Goal: Task Accomplishment & Management: Complete application form

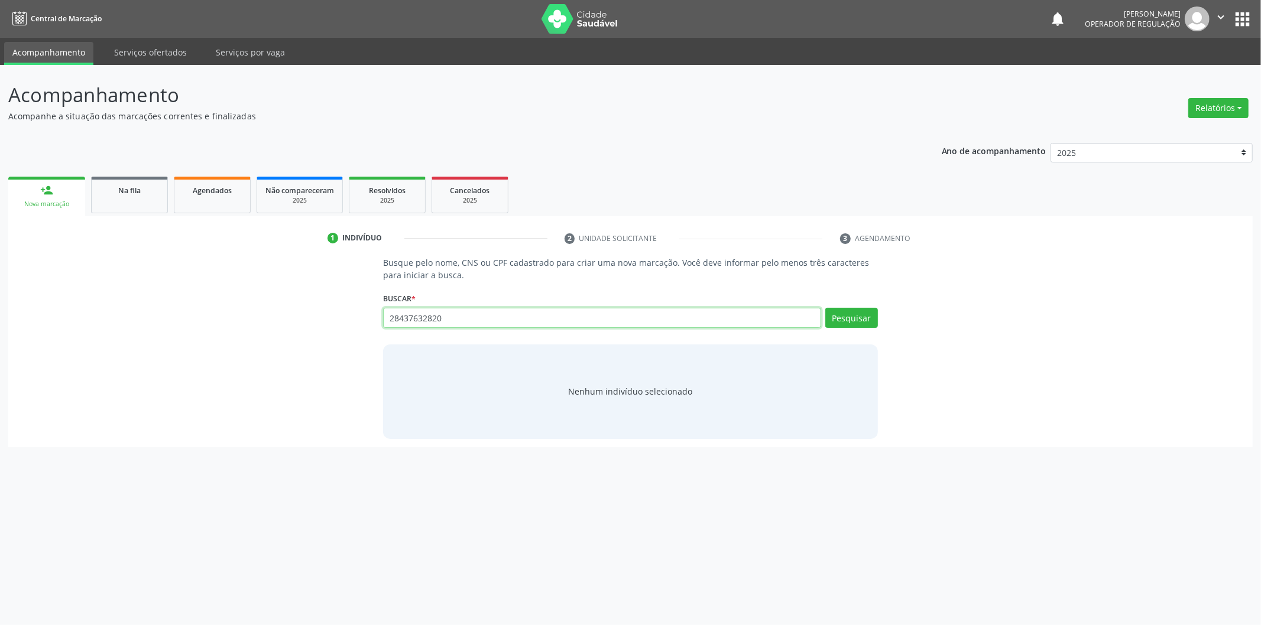
type input "28437632820"
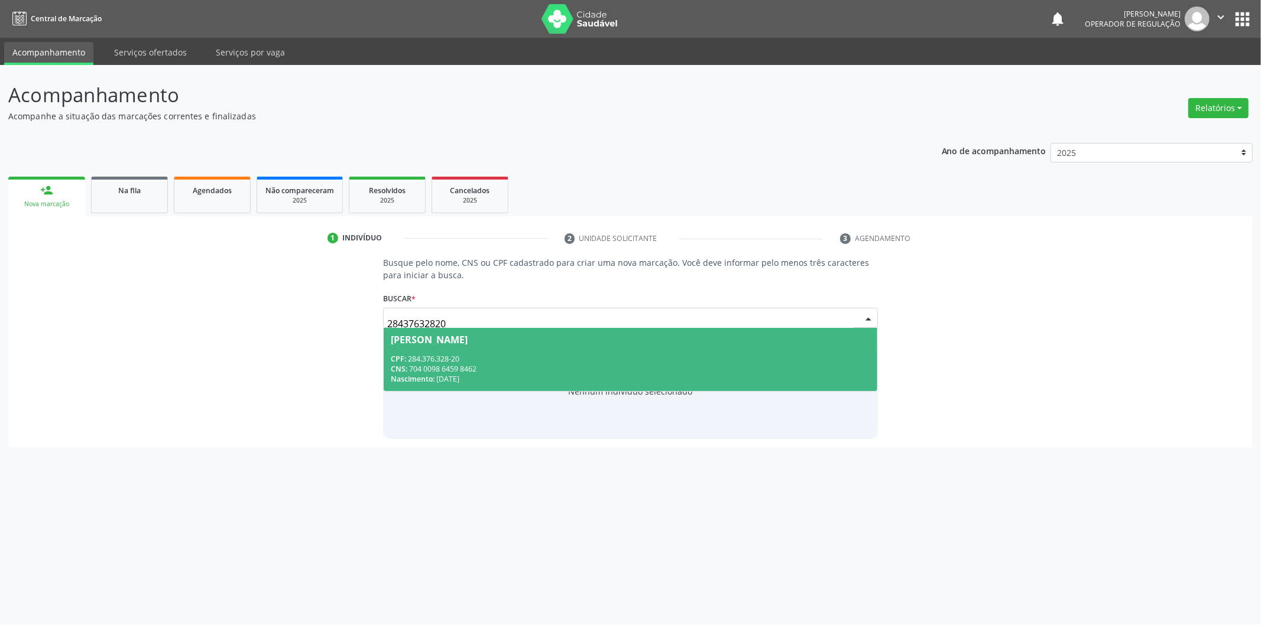
click at [746, 335] on div "[PERSON_NAME]" at bounding box center [630, 339] width 479 height 9
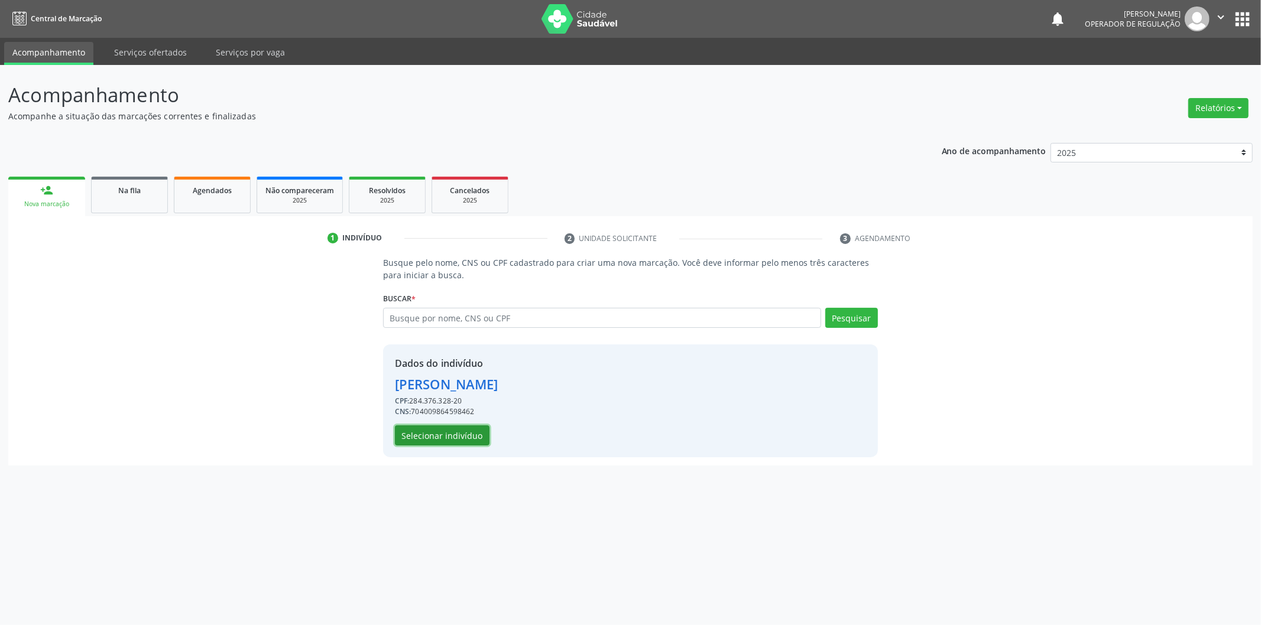
click at [450, 437] on button "Selecionar indivíduo" at bounding box center [442, 435] width 95 height 20
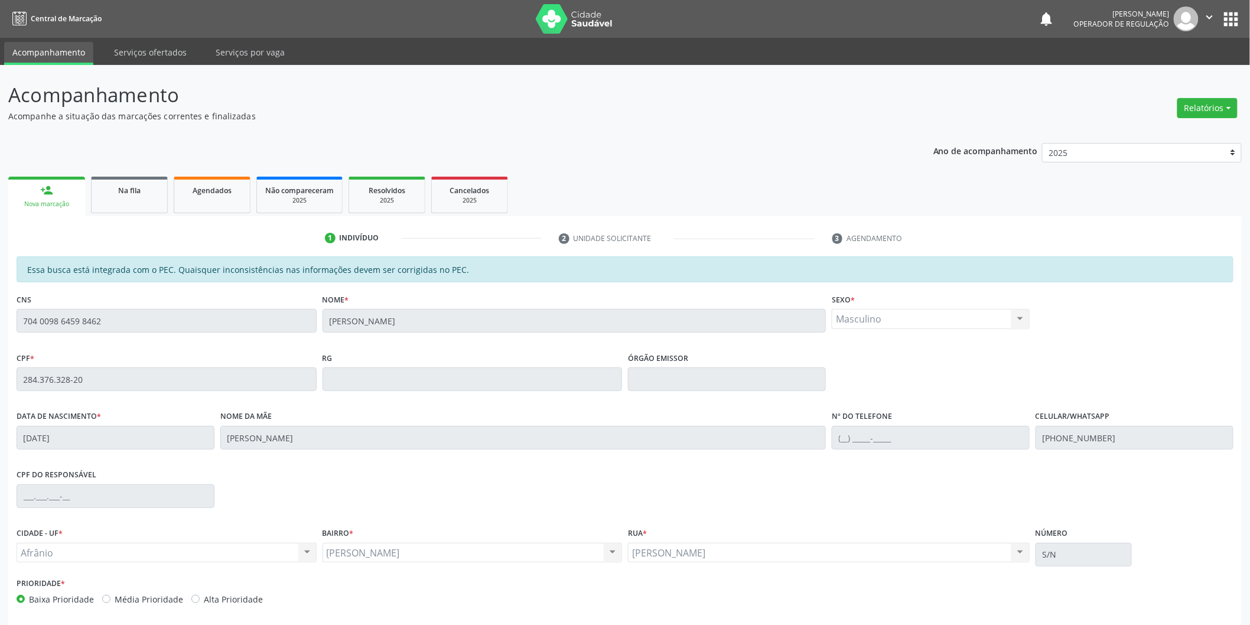
scroll to position [49, 0]
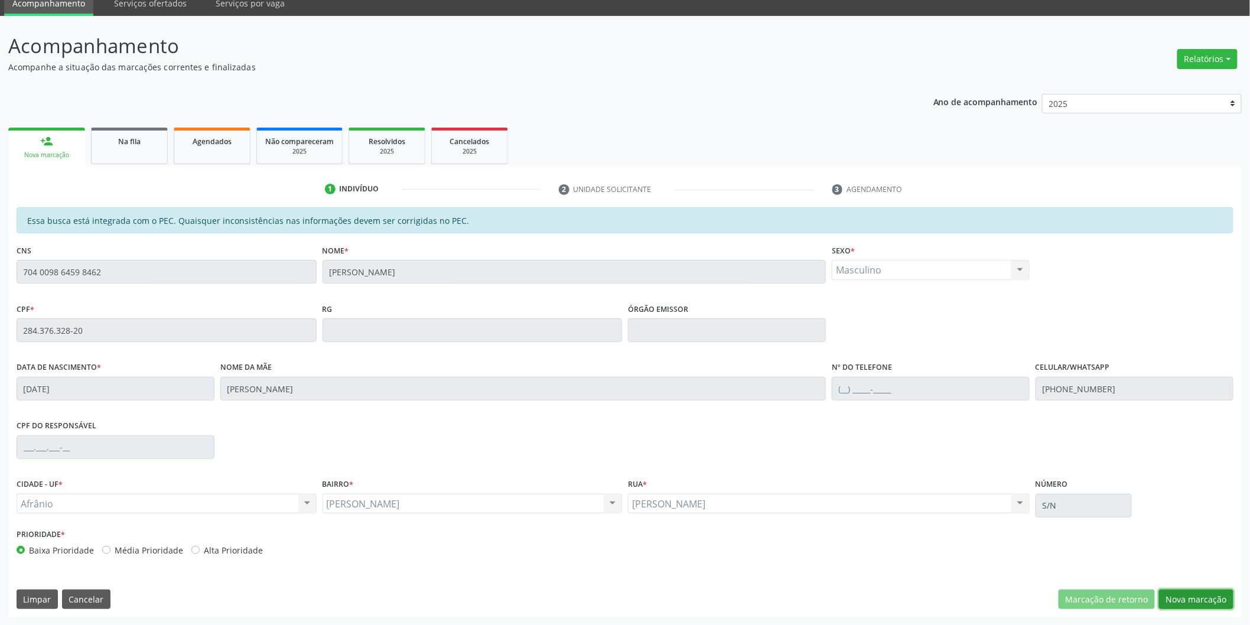
click at [1172, 596] on button "Nova marcação" at bounding box center [1196, 600] width 74 height 20
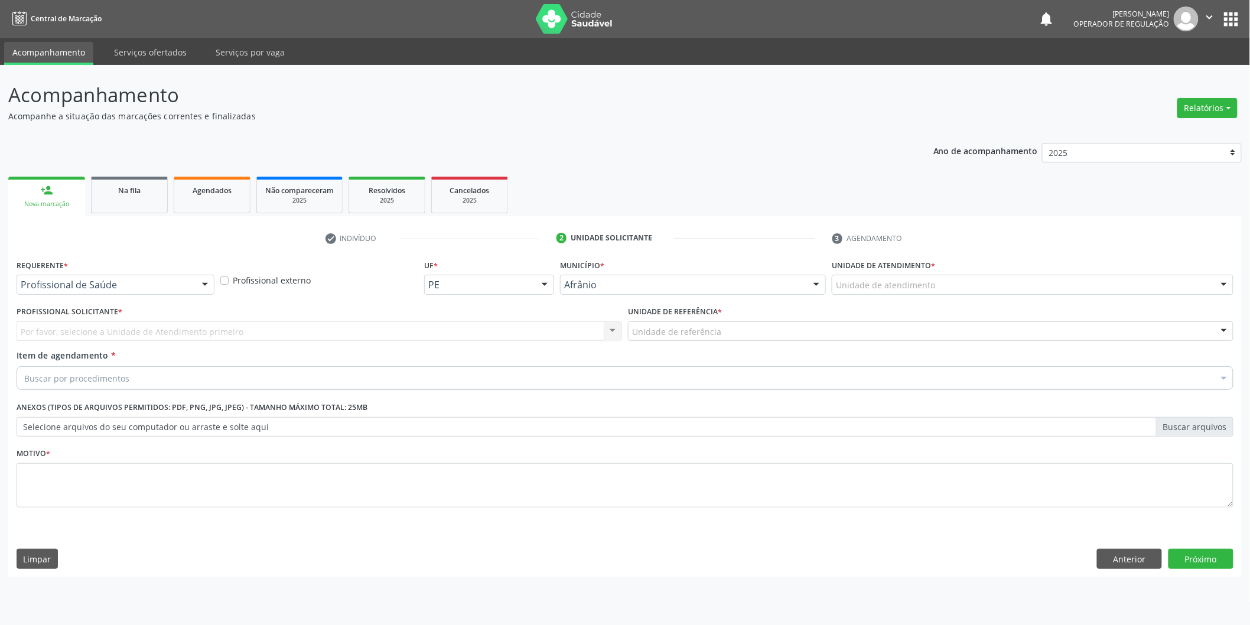
scroll to position [0, 0]
click at [1068, 285] on div "Unidade de atendimento" at bounding box center [1041, 285] width 405 height 20
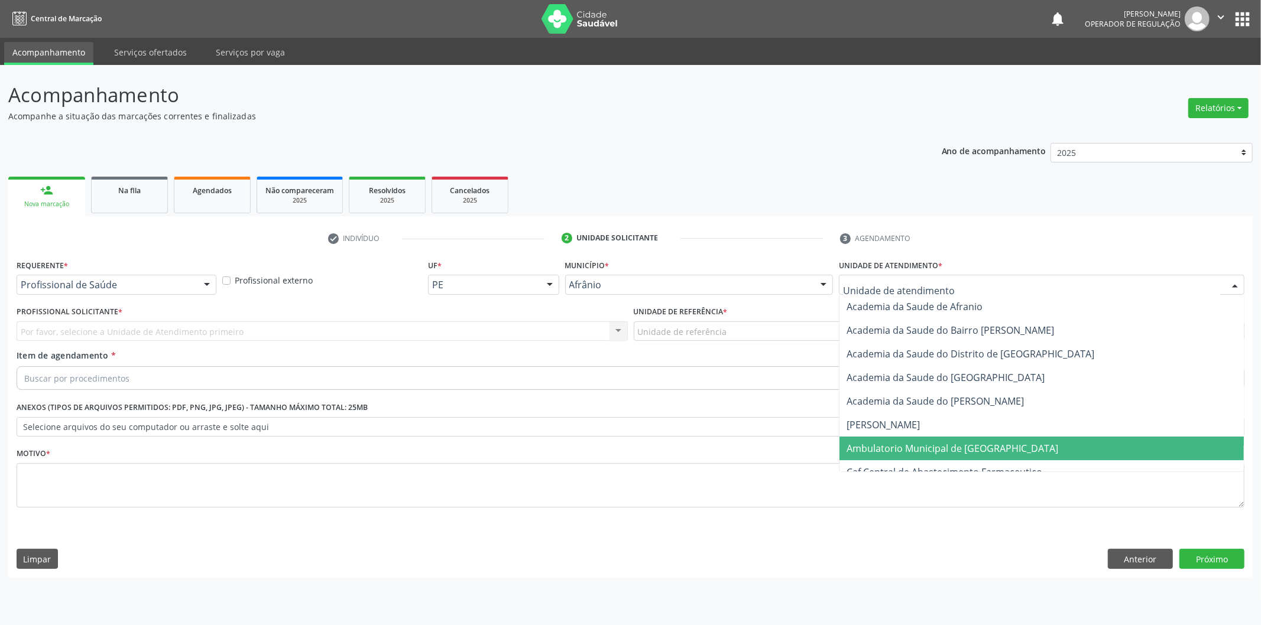
click at [1023, 449] on span "Ambulatorio Municipal de [GEOGRAPHIC_DATA]" at bounding box center [1041, 449] width 404 height 24
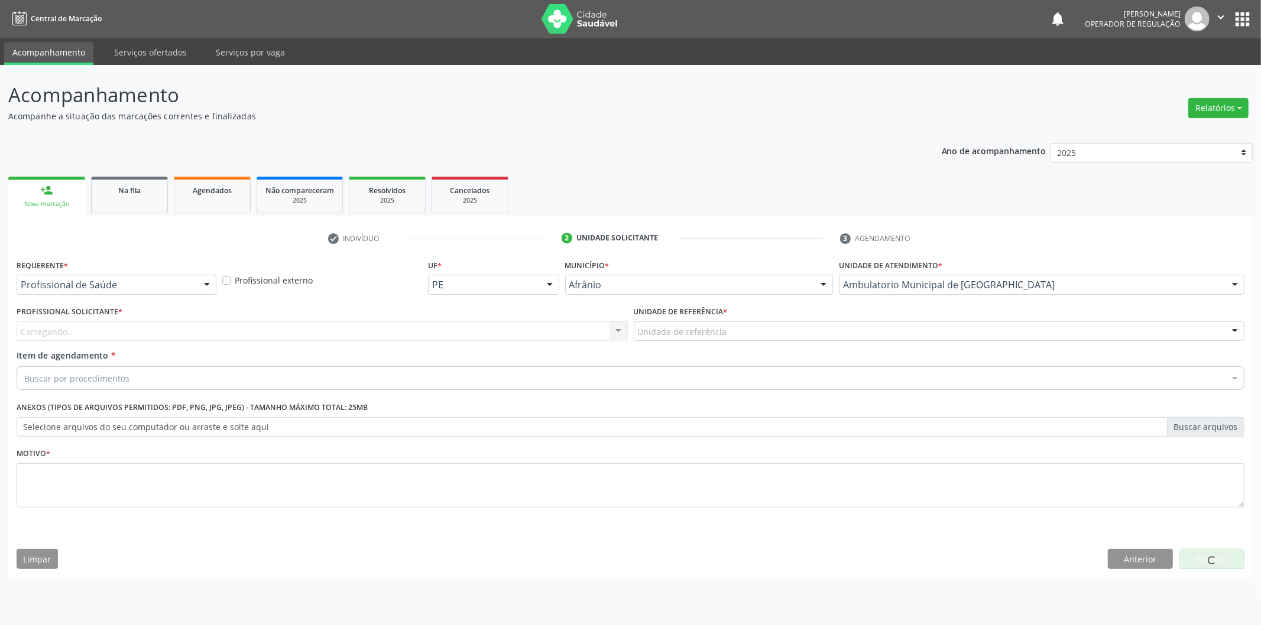
click at [436, 332] on div "Carregando... Nenhum resultado encontrado para: " " Não há nenhuma opção para s…" at bounding box center [322, 331] width 611 height 20
click at [436, 332] on div "Carregando..." at bounding box center [322, 331] width 611 height 20
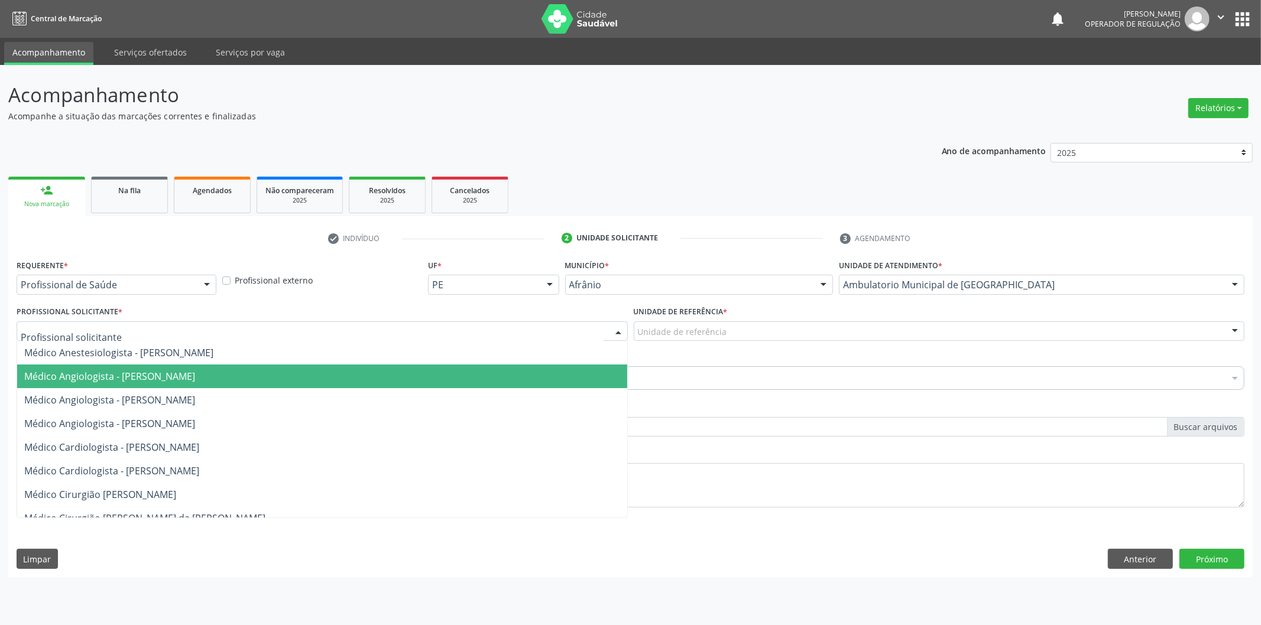
click at [408, 378] on span "Médico Angiologista - [PERSON_NAME]" at bounding box center [322, 377] width 610 height 24
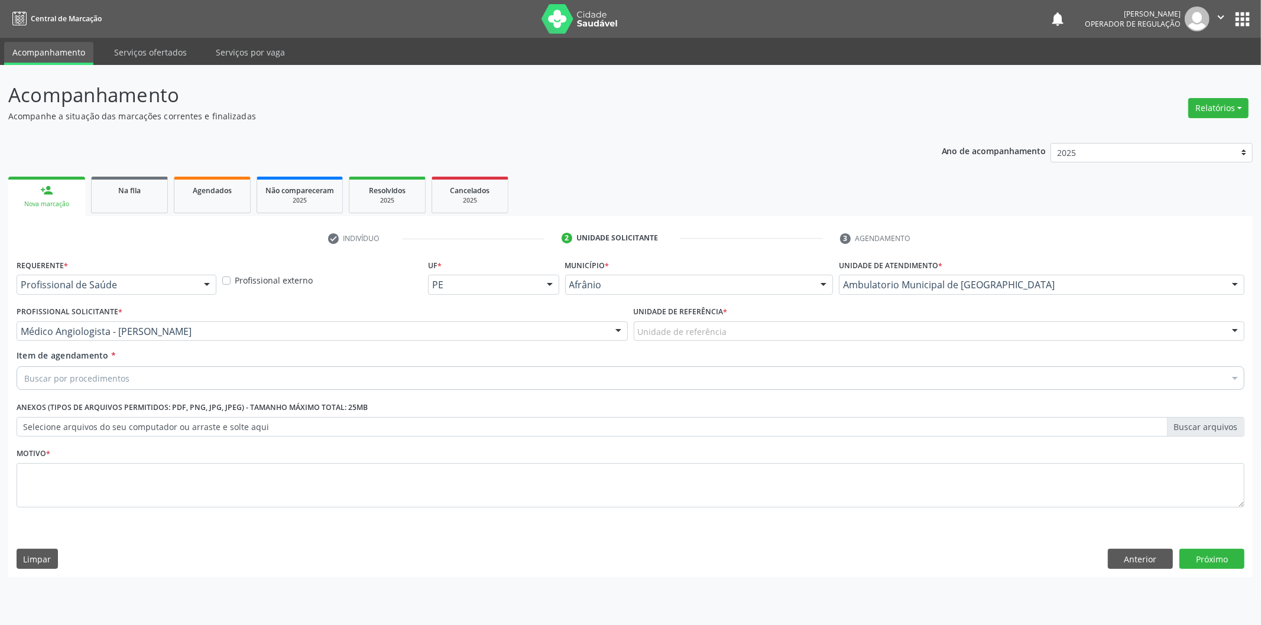
click at [793, 311] on div "Unidade de referência * Unidade de referência ESF de Extrema ESF de Barra das M…" at bounding box center [939, 322] width 611 height 38
click at [792, 323] on div "Unidade de referência" at bounding box center [939, 331] width 611 height 20
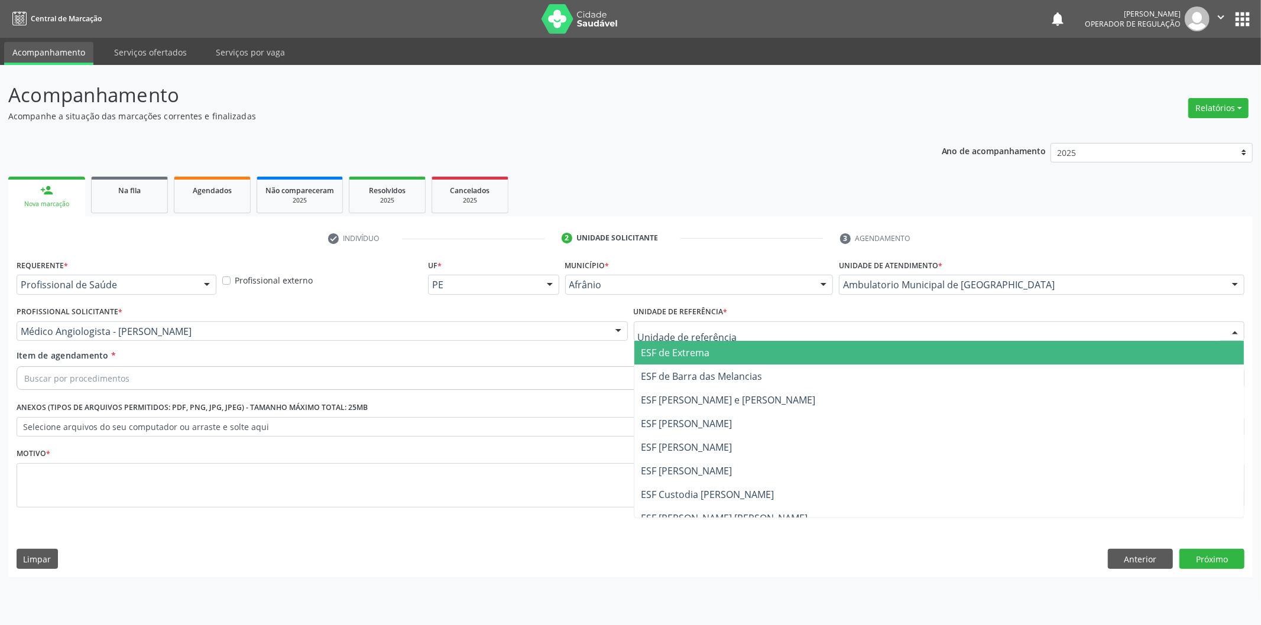
click at [794, 368] on span "ESF de Barra das Melancias" at bounding box center [939, 377] width 610 height 24
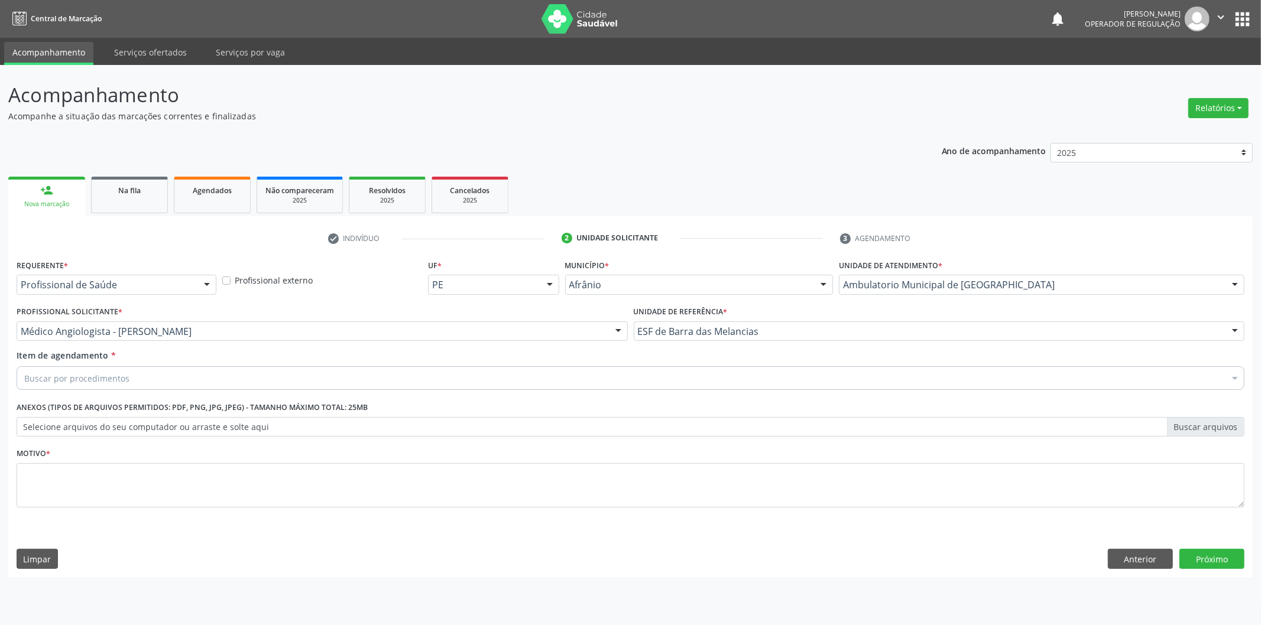
click at [794, 371] on div "Buscar por procedimentos" at bounding box center [630, 378] width 1227 height 24
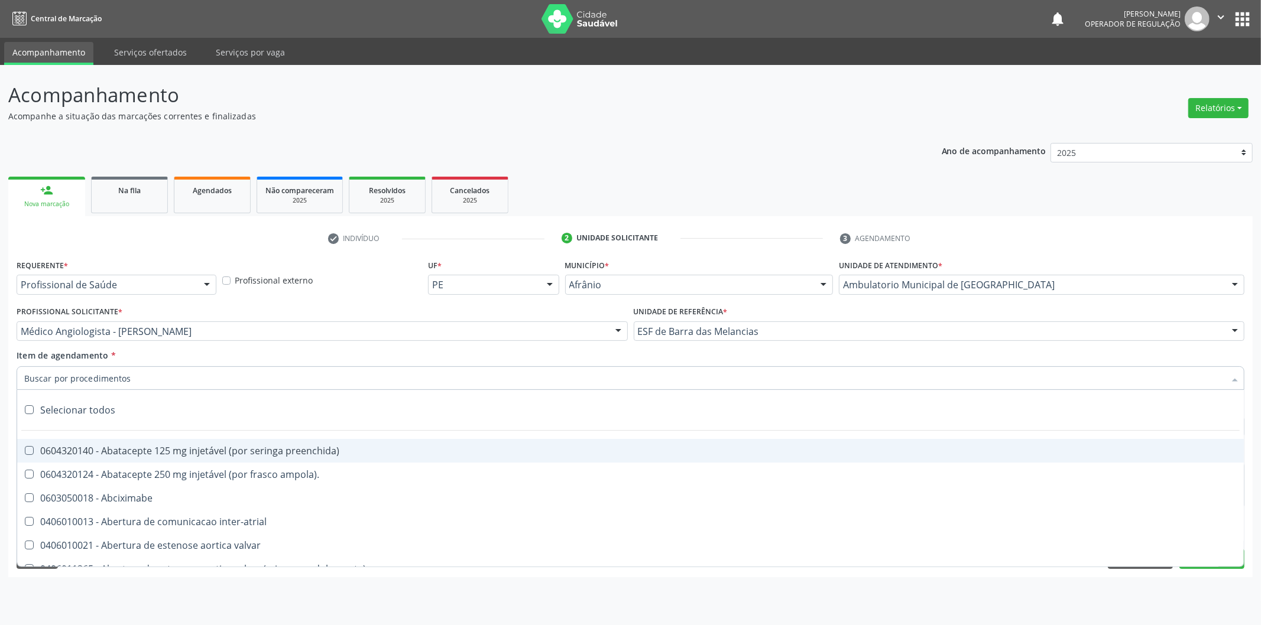
type input "v"
paste input "07832076461"
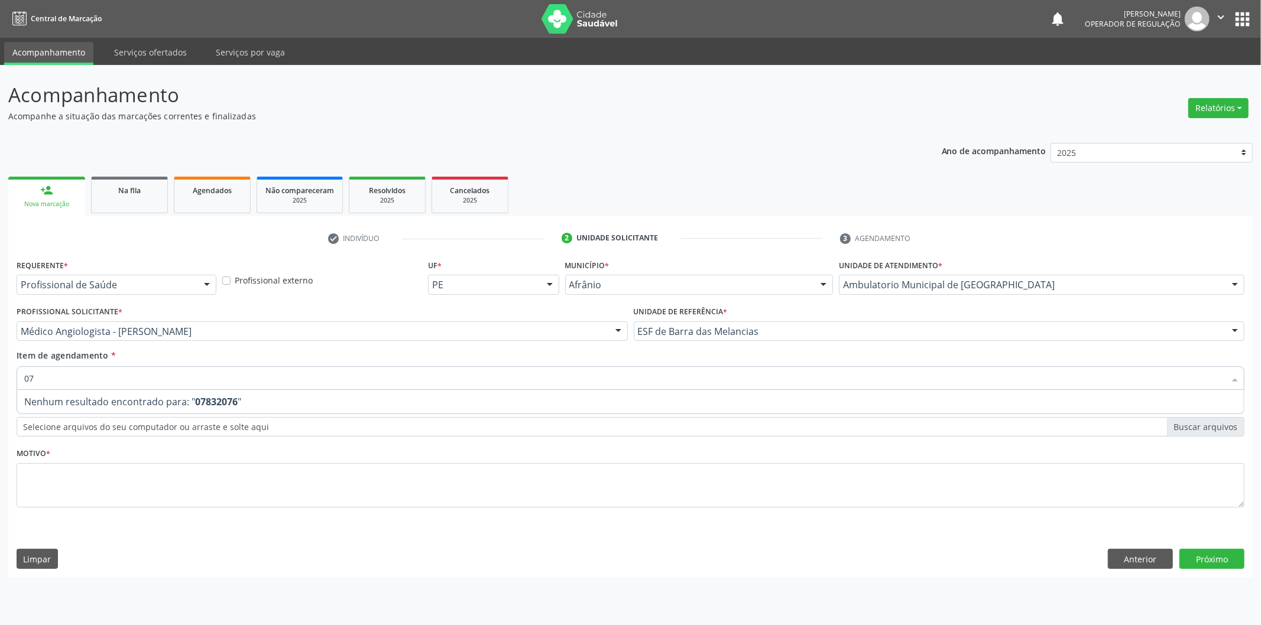
type input "0"
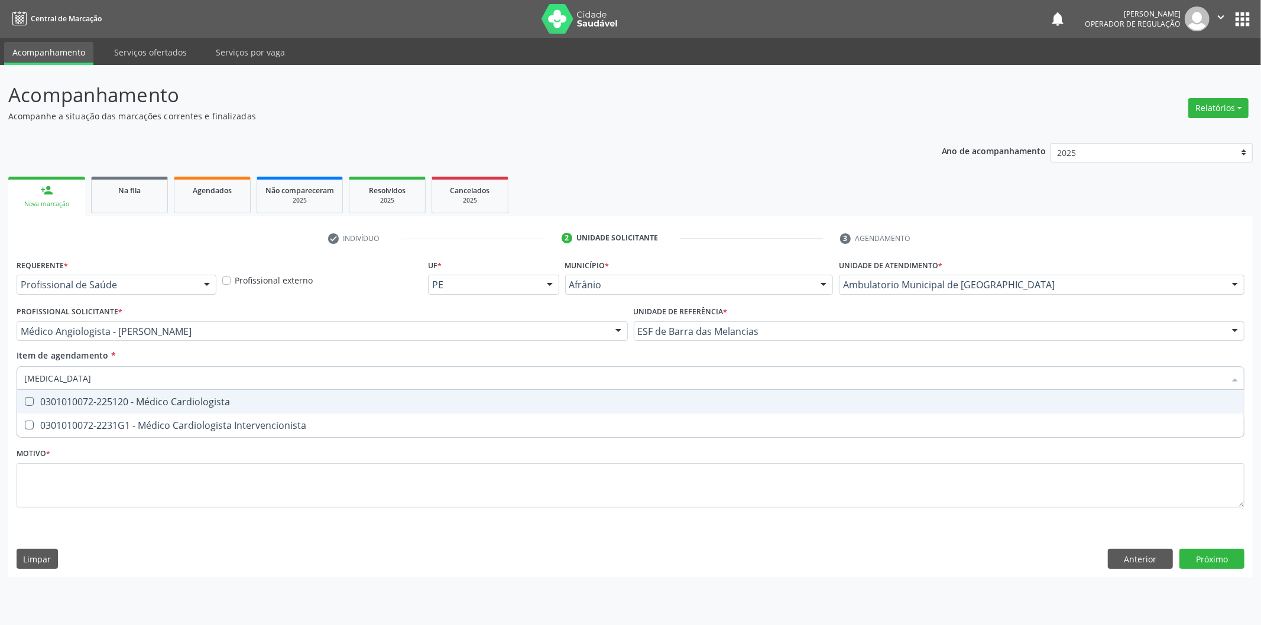
type input "cardiologista"
click at [772, 394] on span "0301010072-225120 - Médico Cardiologista" at bounding box center [630, 402] width 1226 height 24
checkbox Cardiologista "true"
click at [785, 374] on input "cardiologista" at bounding box center [624, 378] width 1200 height 24
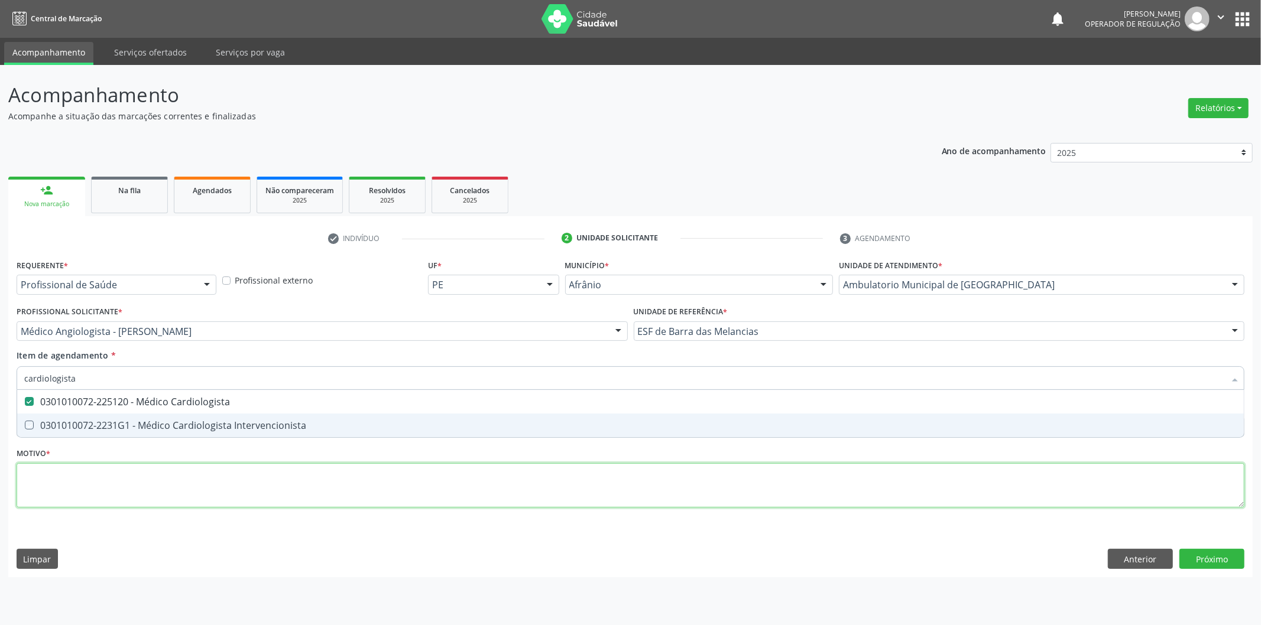
click at [675, 492] on div "Requerente * Profissional de Saúde Profissional de Saúde Paciente Nenhum result…" at bounding box center [630, 390] width 1227 height 268
checkbox Intervencionista "true"
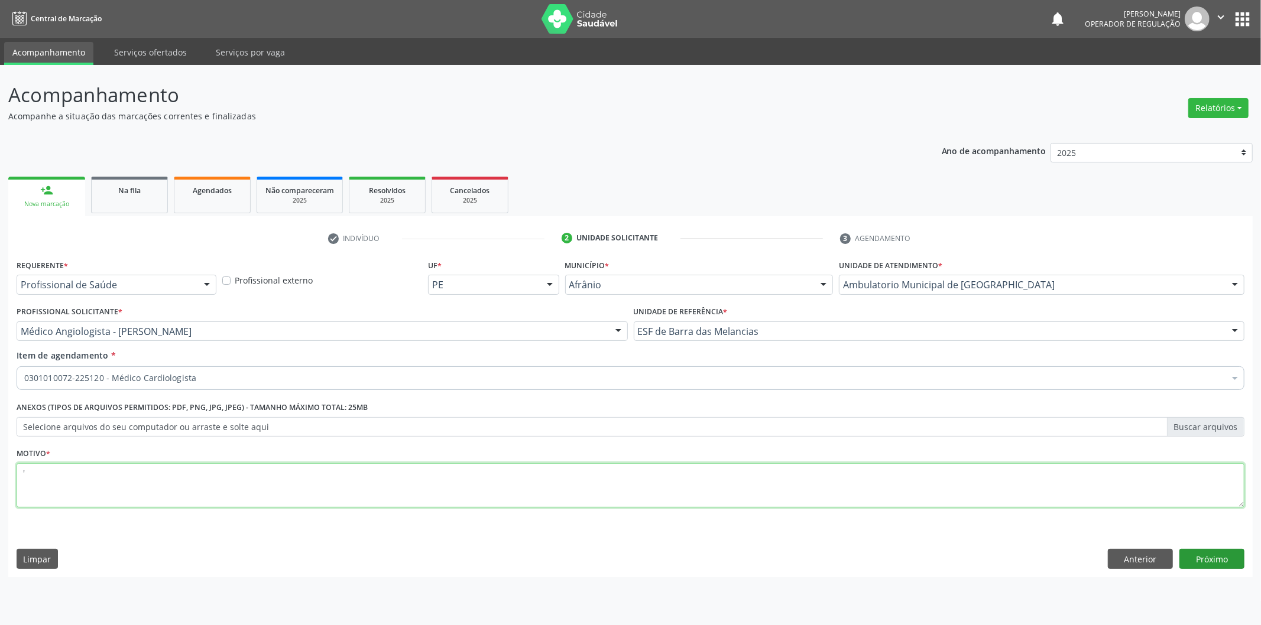
type textarea "'"
click at [1190, 563] on button "Próximo" at bounding box center [1211, 559] width 65 height 20
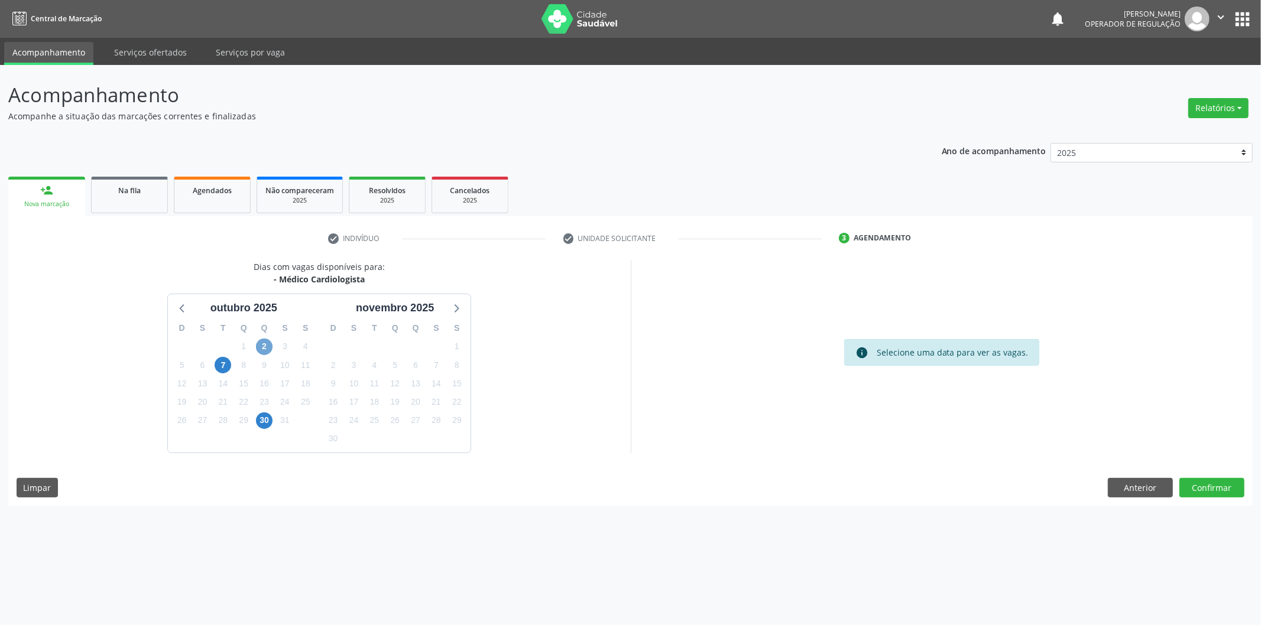
click at [268, 344] on span "2" at bounding box center [264, 347] width 17 height 17
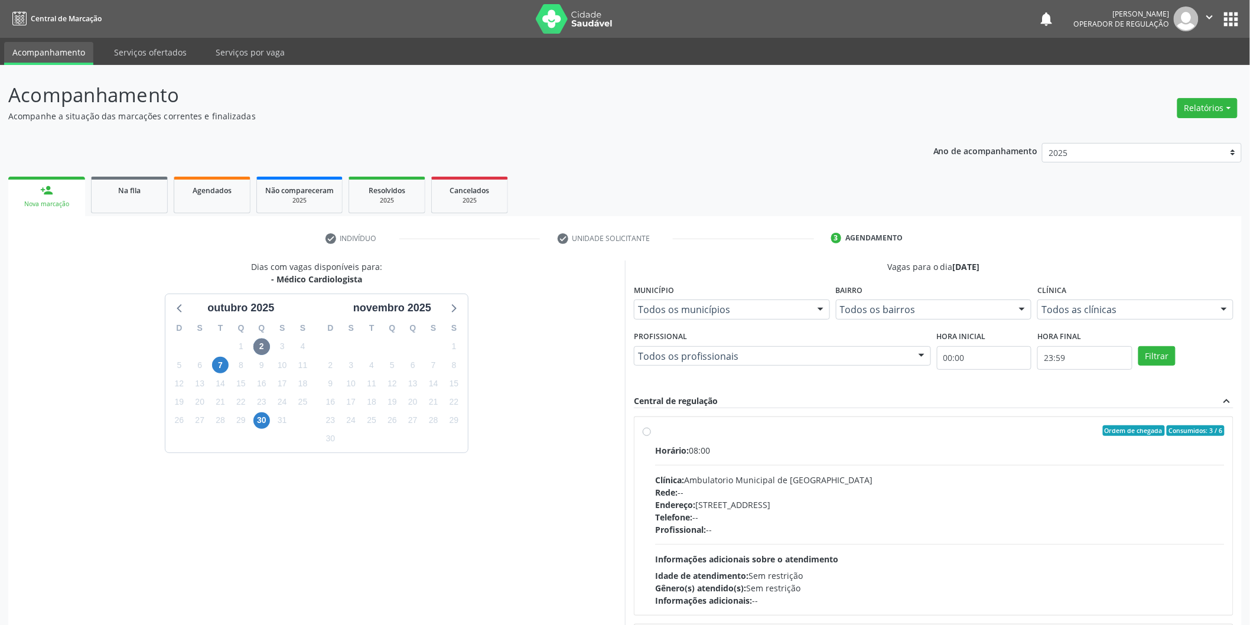
click at [899, 441] on label "Ordem de chegada Consumidos: 3 / 6 Horário: 08:00 Clínica: Ambulatorio Municipa…" at bounding box center [940, 515] width 570 height 181
click at [651, 436] on input "Ordem de chegada Consumidos: 3 / 6 Horário: 08:00 Clínica: Ambulatorio Municipa…" at bounding box center [647, 430] width 8 height 11
radio input "true"
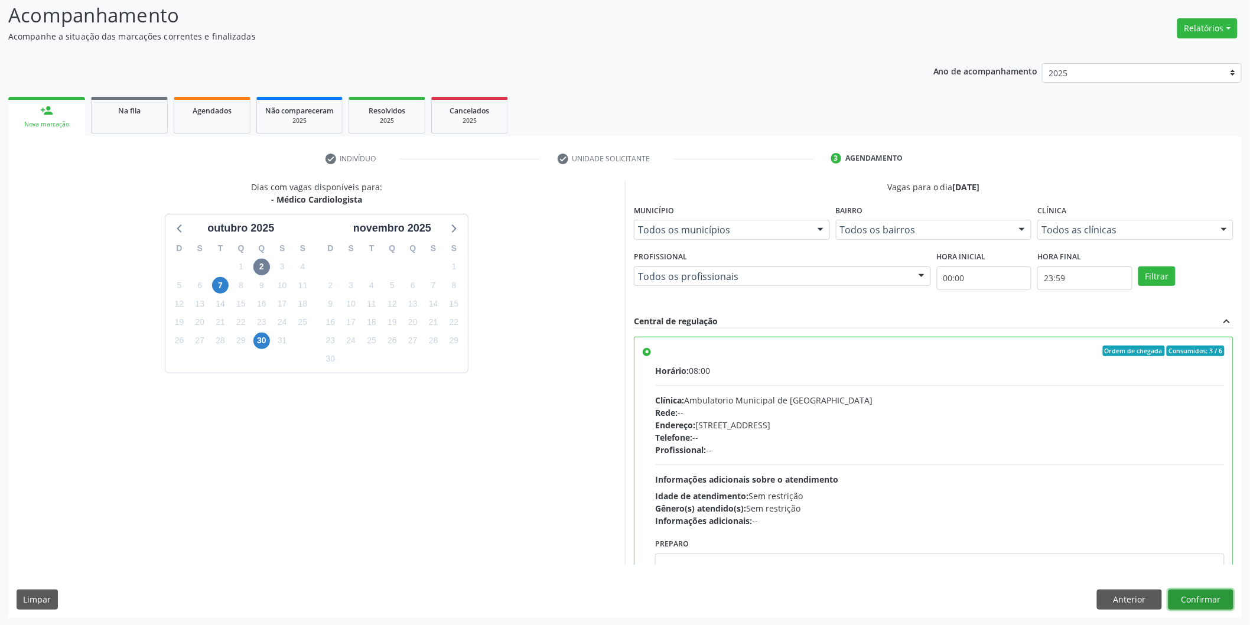
click at [1213, 592] on button "Confirmar" at bounding box center [1201, 600] width 65 height 20
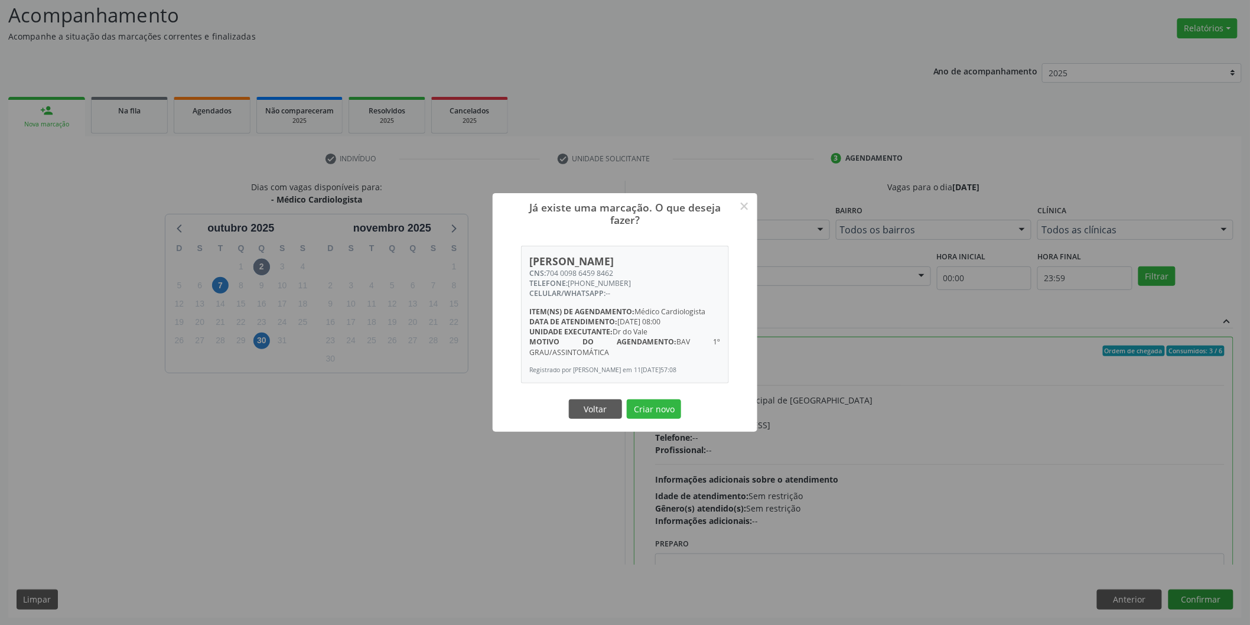
click at [627, 399] on button "Criar novo" at bounding box center [654, 409] width 54 height 20
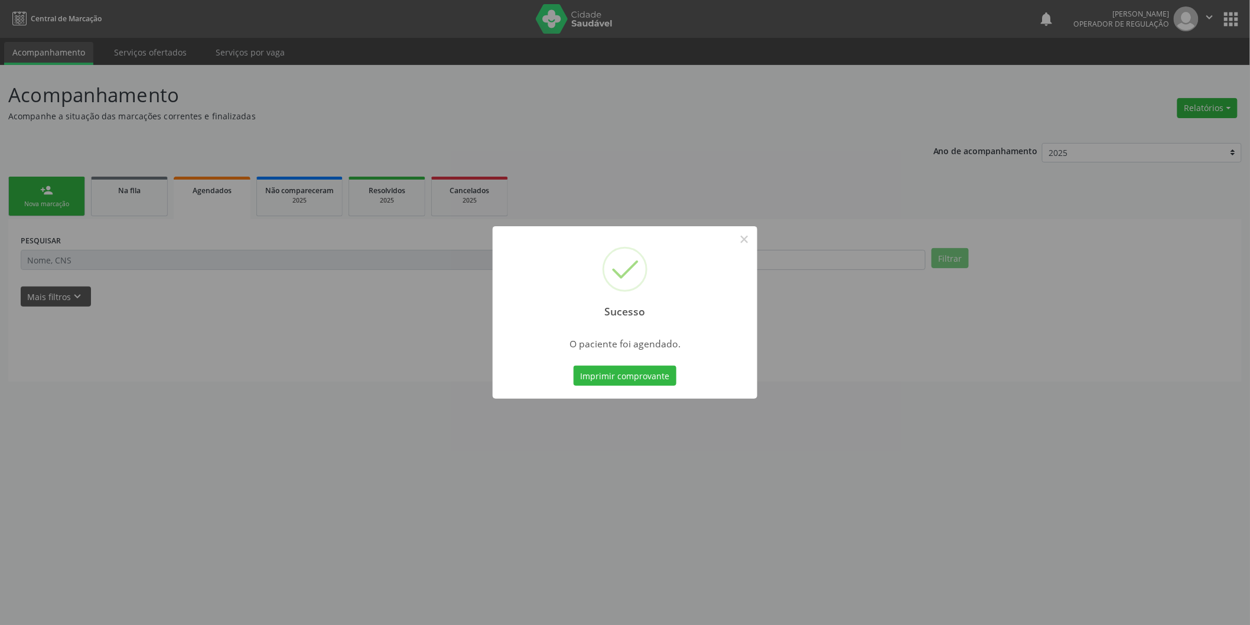
scroll to position [0, 0]
click at [746, 243] on button "×" at bounding box center [750, 239] width 20 height 20
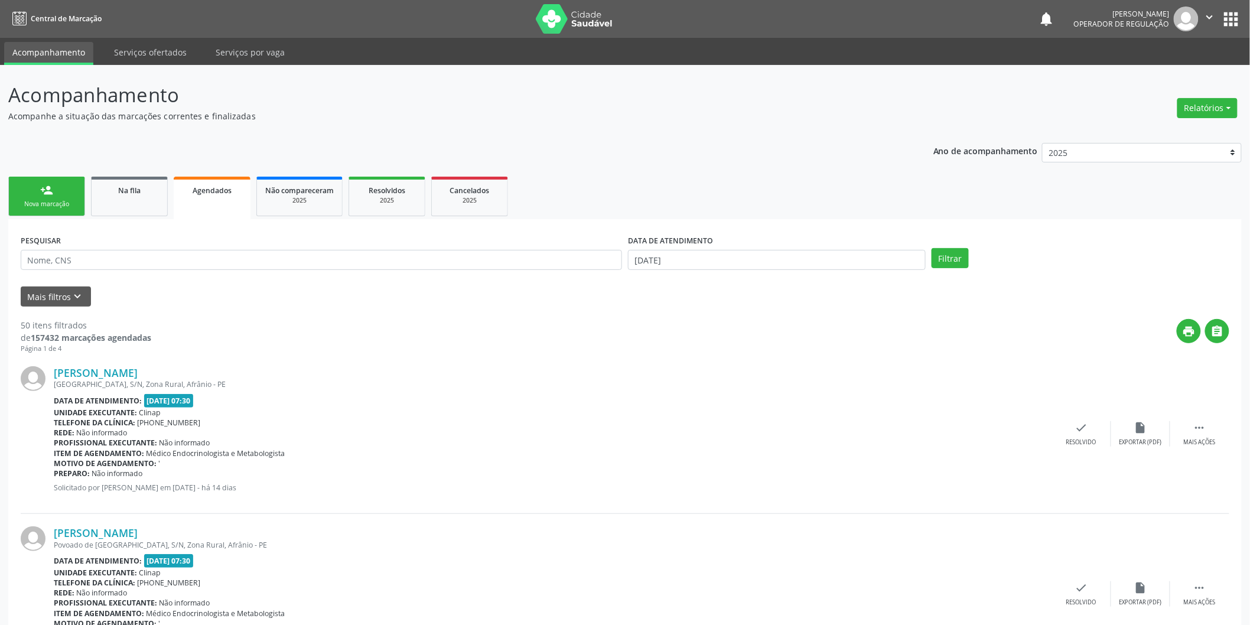
click at [37, 194] on link "person_add Nova marcação" at bounding box center [46, 197] width 77 height 40
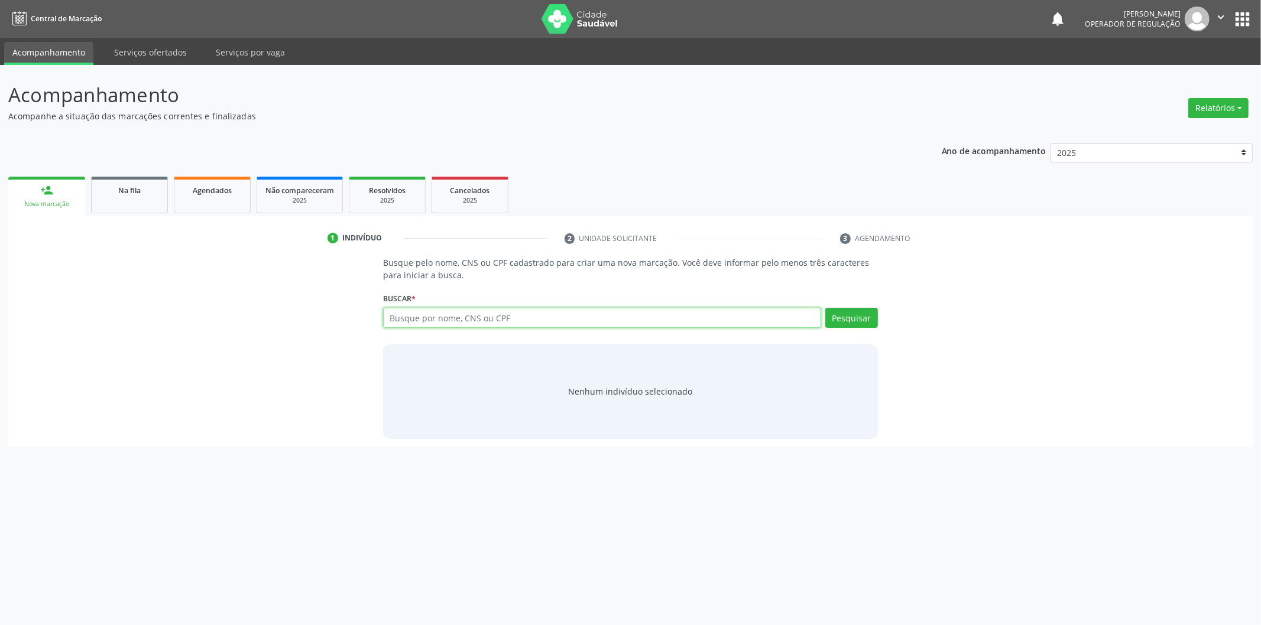
click at [568, 318] on input "text" at bounding box center [602, 318] width 438 height 20
type input "04204075452"
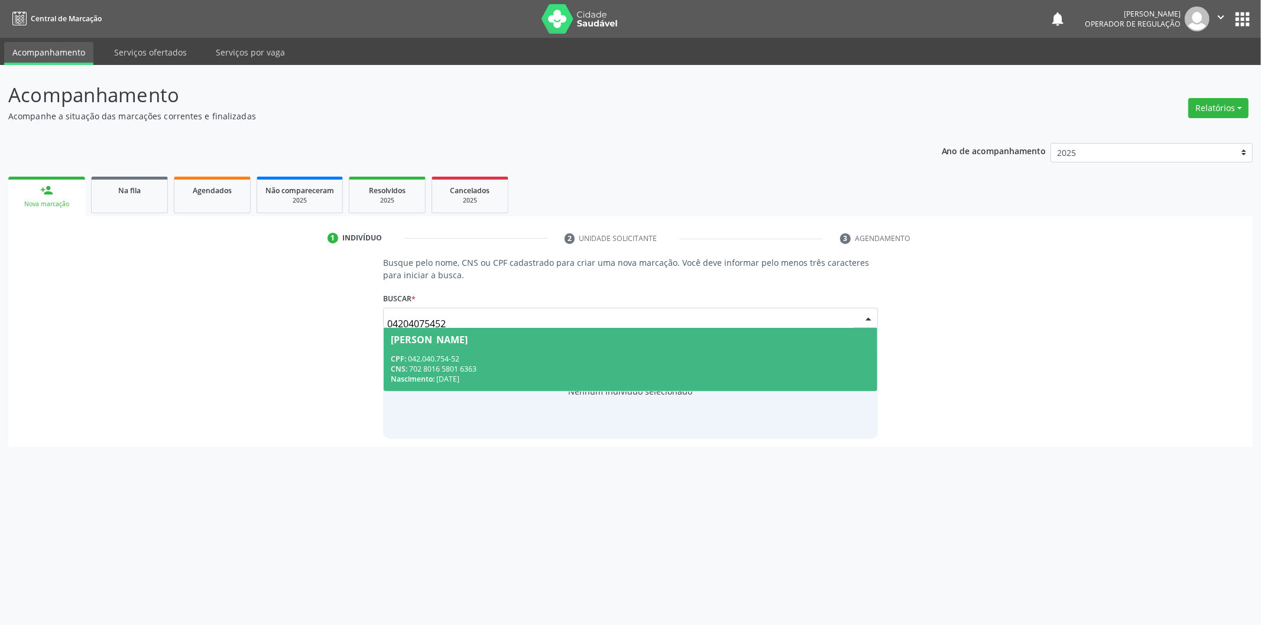
click at [664, 392] on div "Nenhum indivíduo selecionado" at bounding box center [630, 391] width 124 height 12
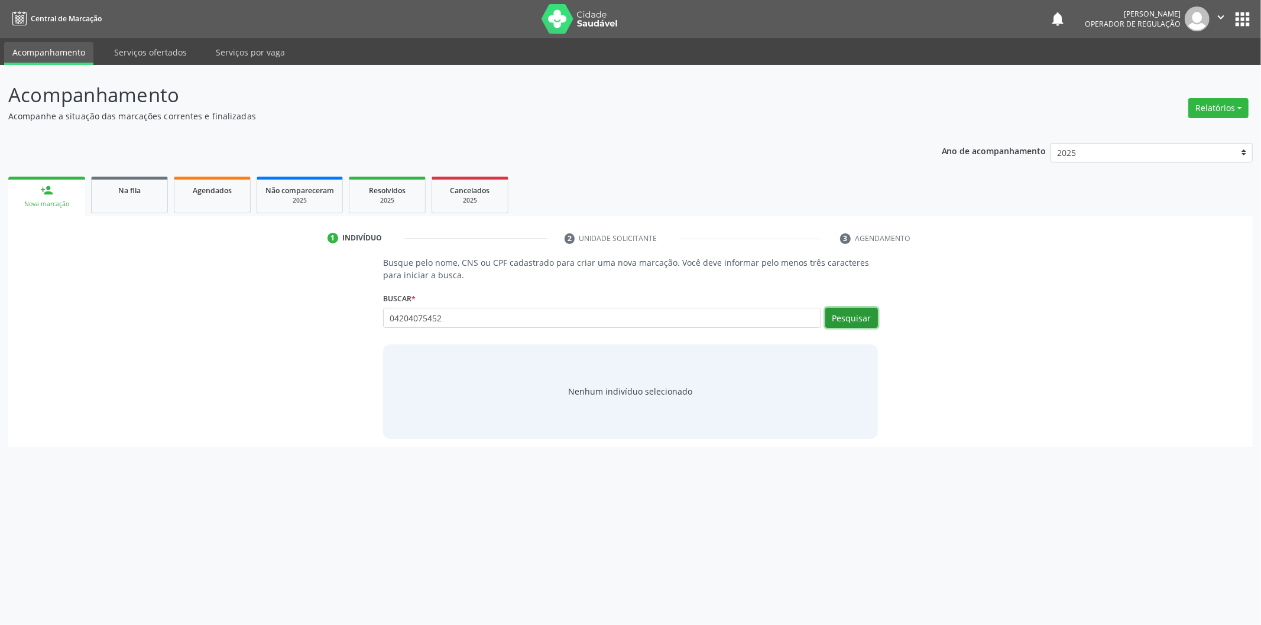
click at [875, 314] on button "Pesquisar" at bounding box center [851, 318] width 53 height 20
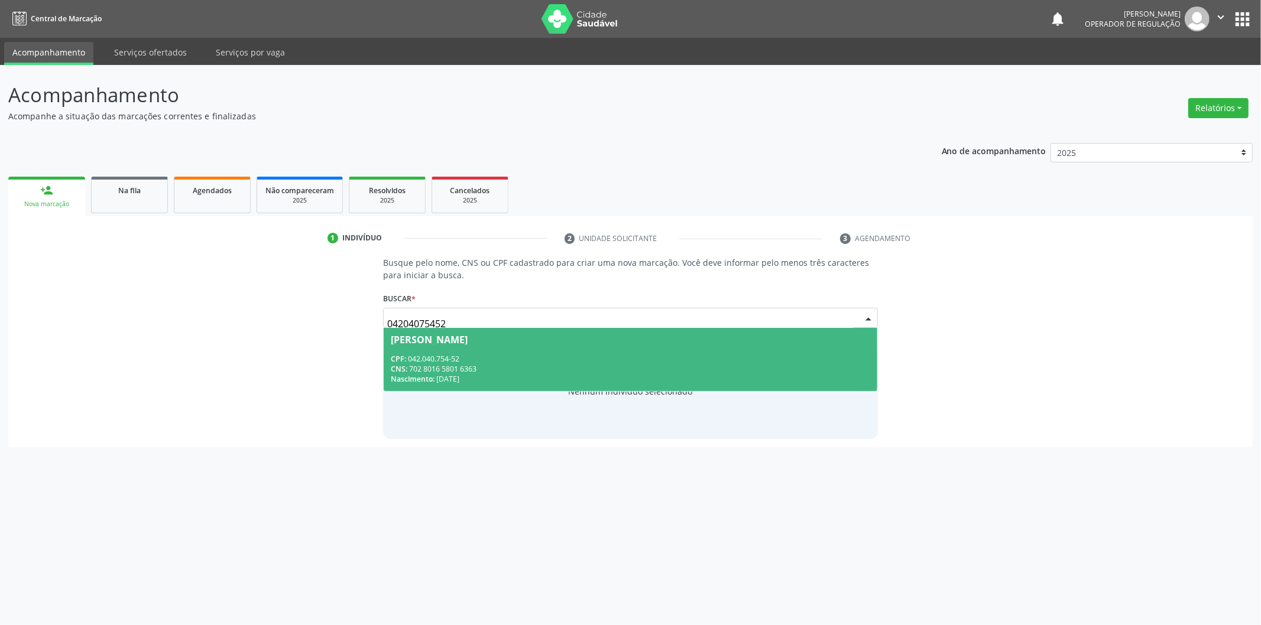
click at [670, 339] on div "[PERSON_NAME]" at bounding box center [630, 339] width 479 height 9
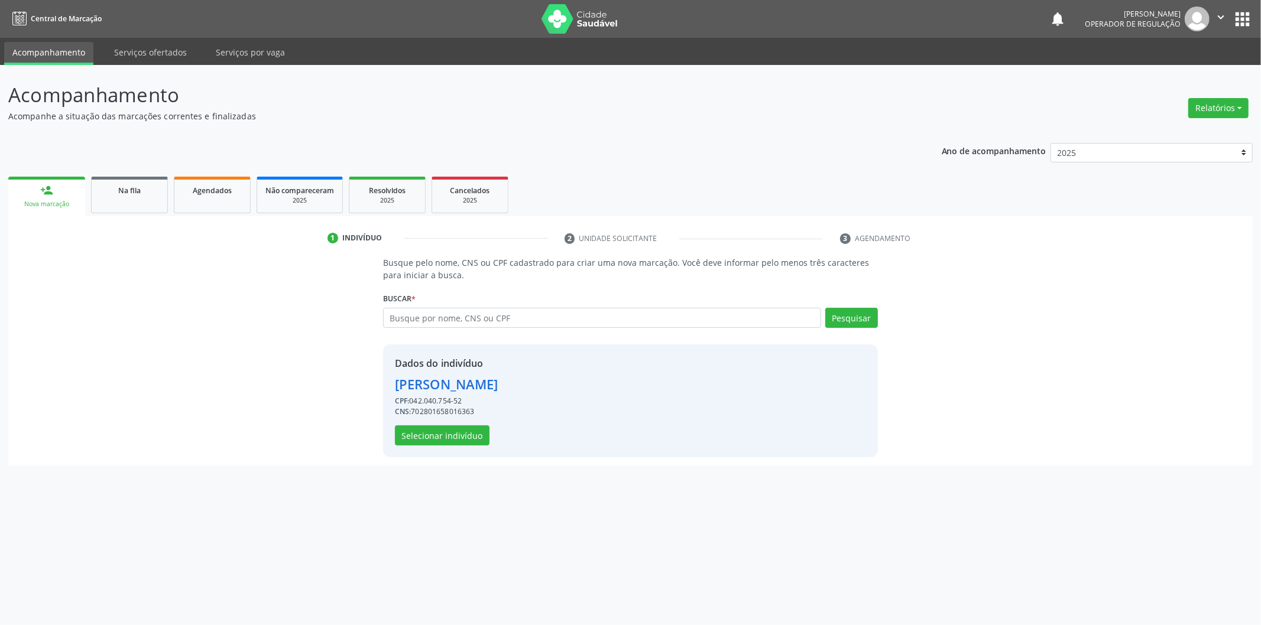
click at [396, 445] on div "Dados do indivíduo [PERSON_NAME] CPF: 042.040.754-52 CNS: 702801658016363 Selec…" at bounding box center [630, 401] width 495 height 113
click at [410, 441] on button "Selecionar indivíduo" at bounding box center [442, 435] width 95 height 20
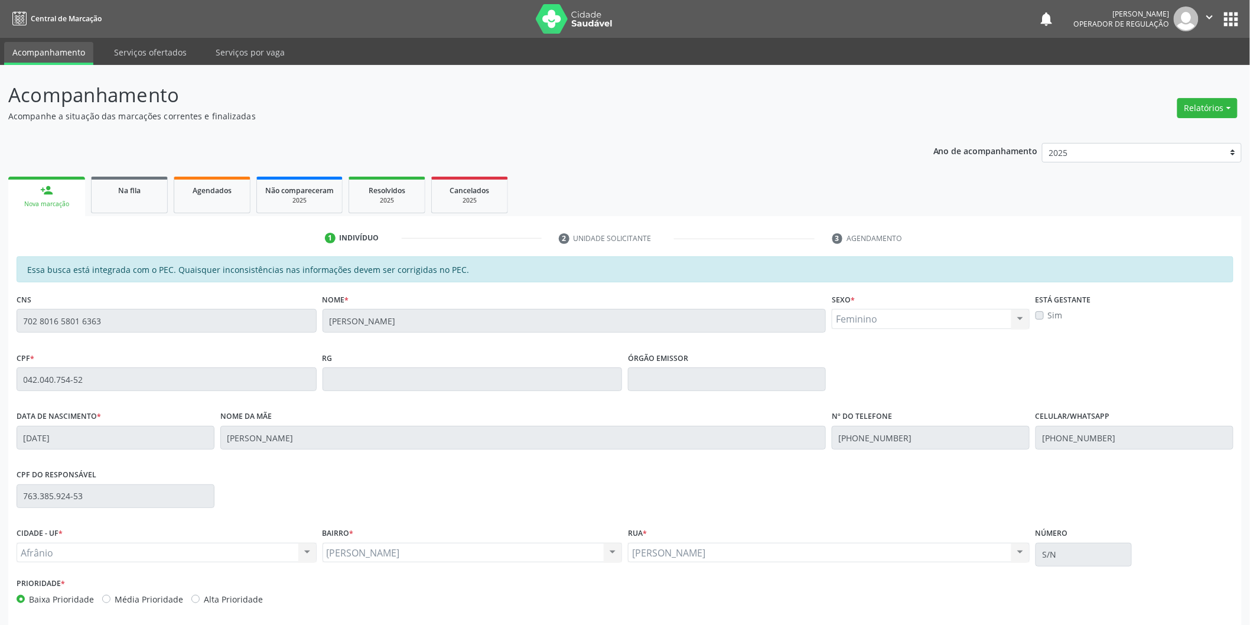
scroll to position [49, 0]
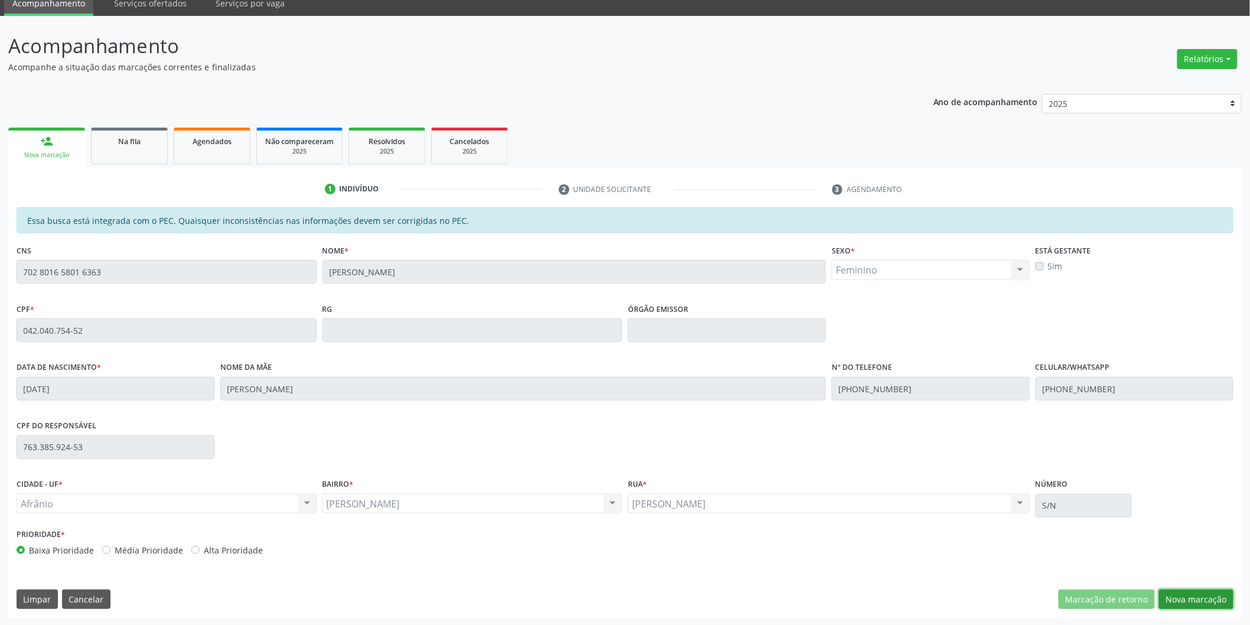
click at [1201, 596] on button "Nova marcação" at bounding box center [1196, 600] width 74 height 20
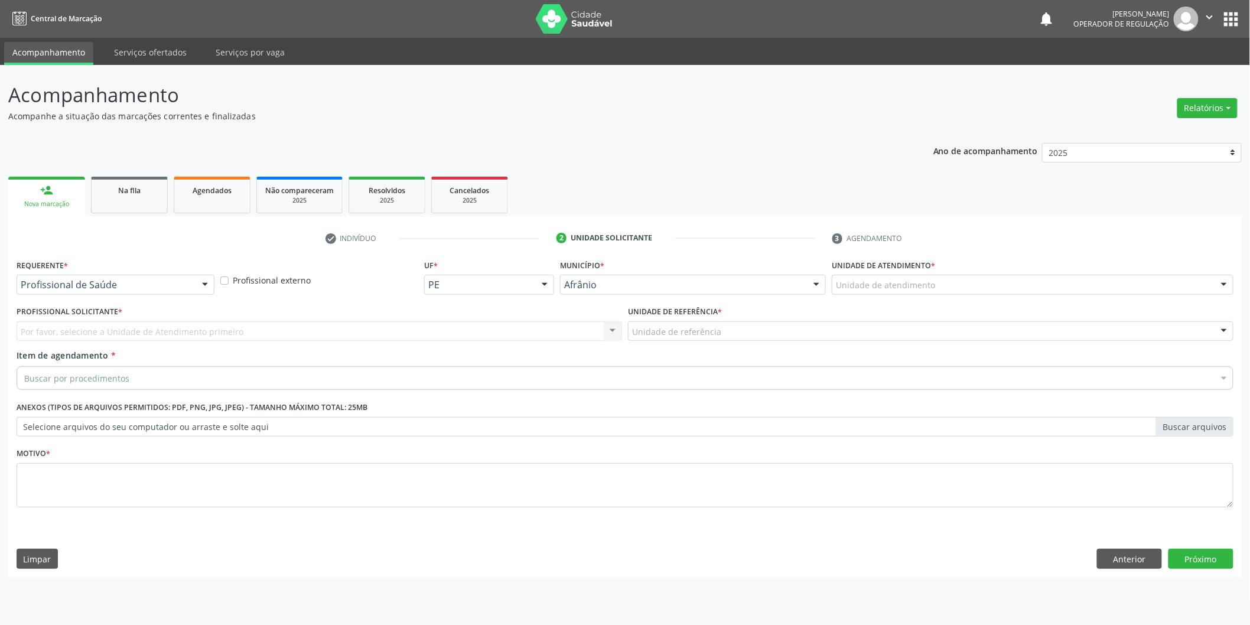
scroll to position [0, 0]
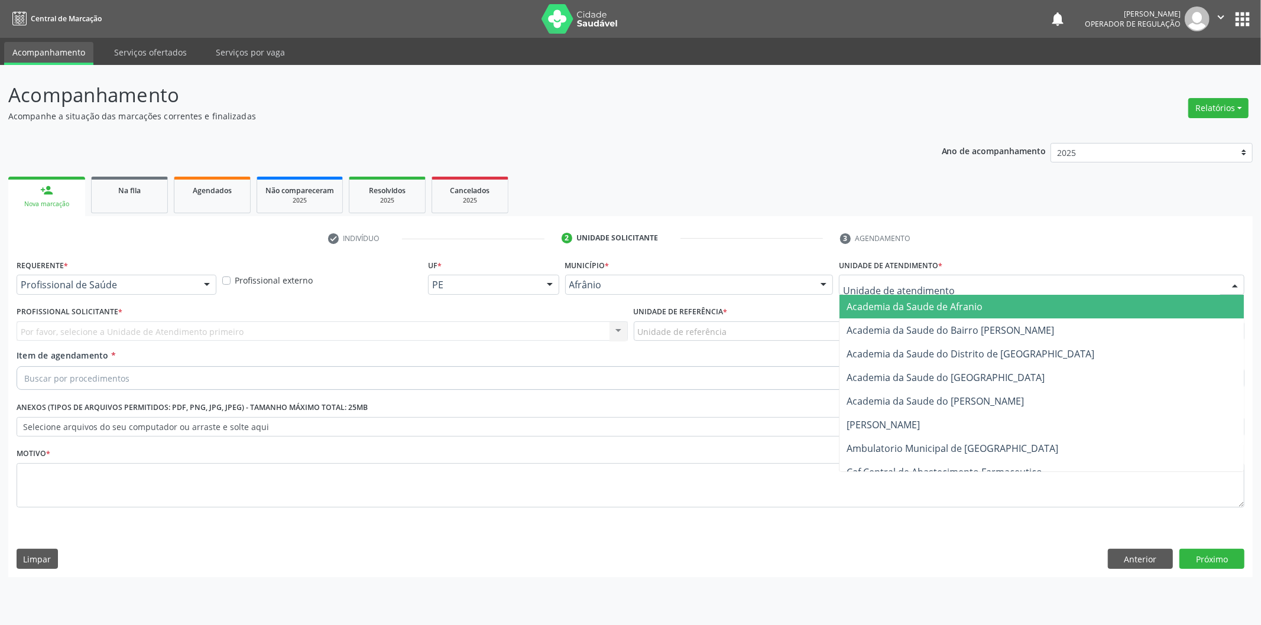
click at [1130, 275] on div at bounding box center [1041, 285] width 405 height 20
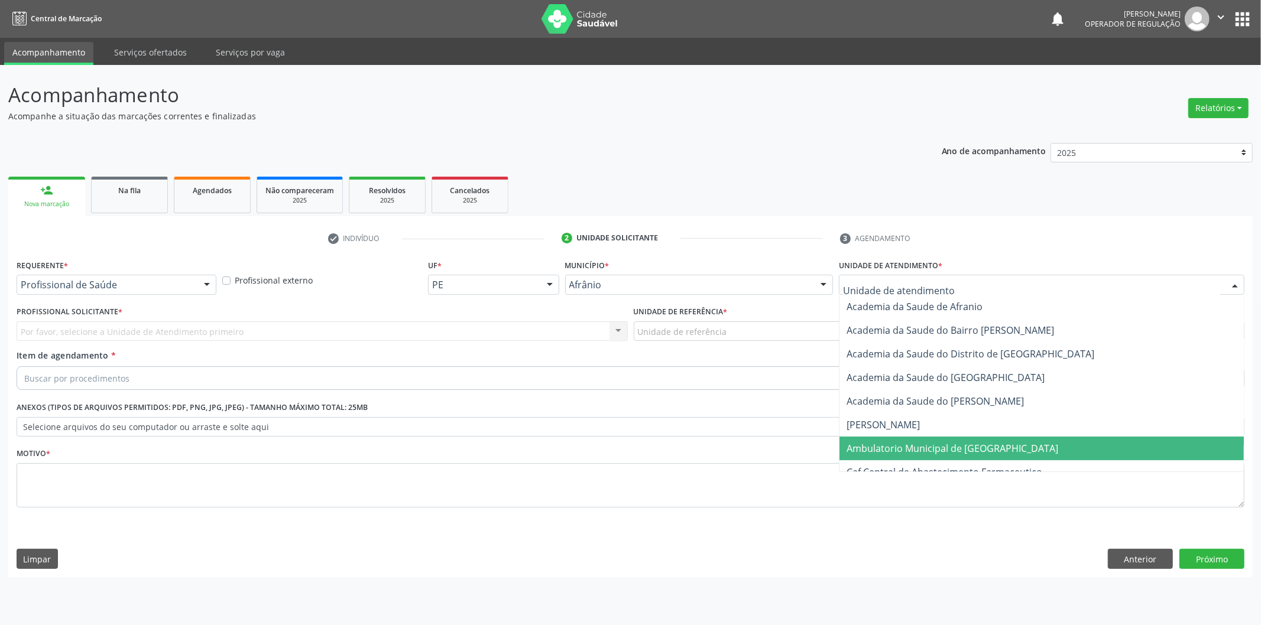
click at [1084, 456] on span "Ambulatorio Municipal de [GEOGRAPHIC_DATA]" at bounding box center [1041, 449] width 404 height 24
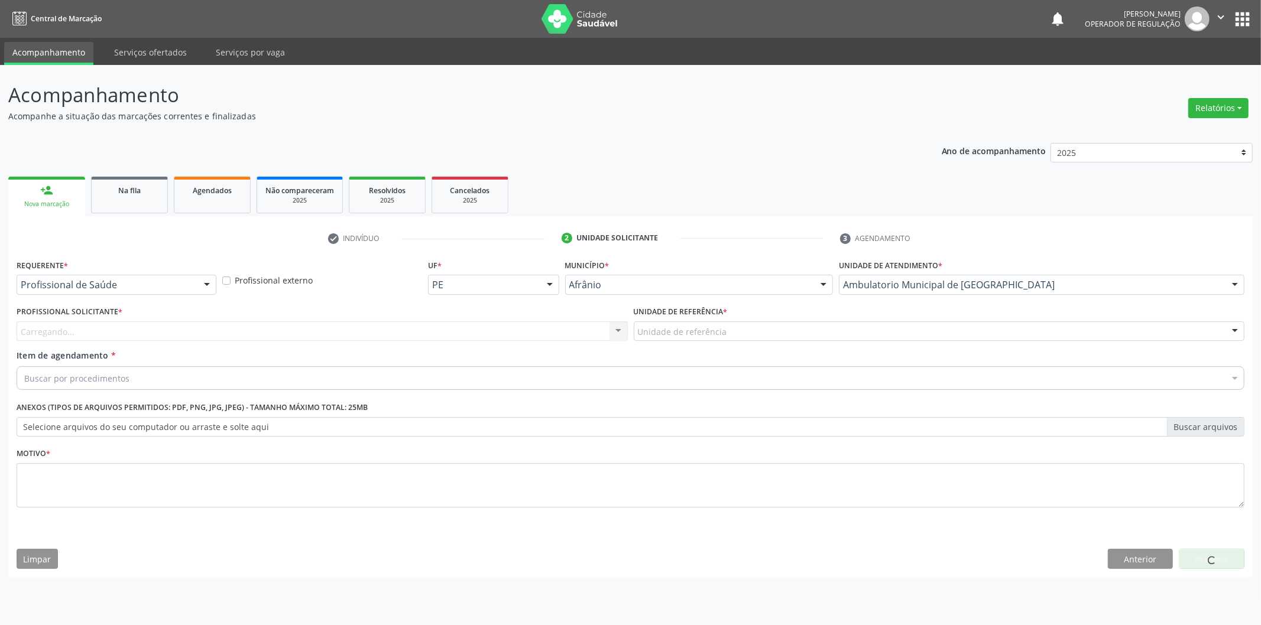
click at [515, 343] on div "Profissional Solicitante * [GEOGRAPHIC_DATA]... Nenhum resultado encontrado par…" at bounding box center [322, 326] width 617 height 46
click at [555, 340] on div "Carregando... Nenhum resultado encontrado para: " " Não há nenhuma opção para s…" at bounding box center [322, 331] width 611 height 20
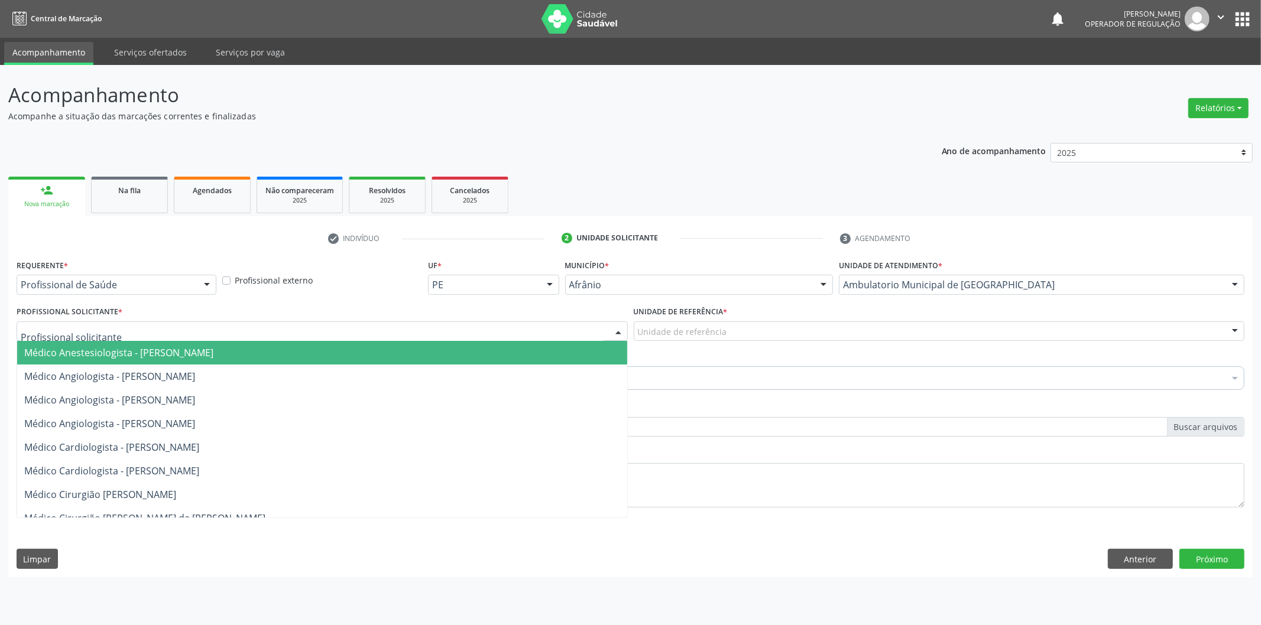
click at [544, 436] on span "Médico Cardiologista - [PERSON_NAME]" at bounding box center [322, 448] width 610 height 24
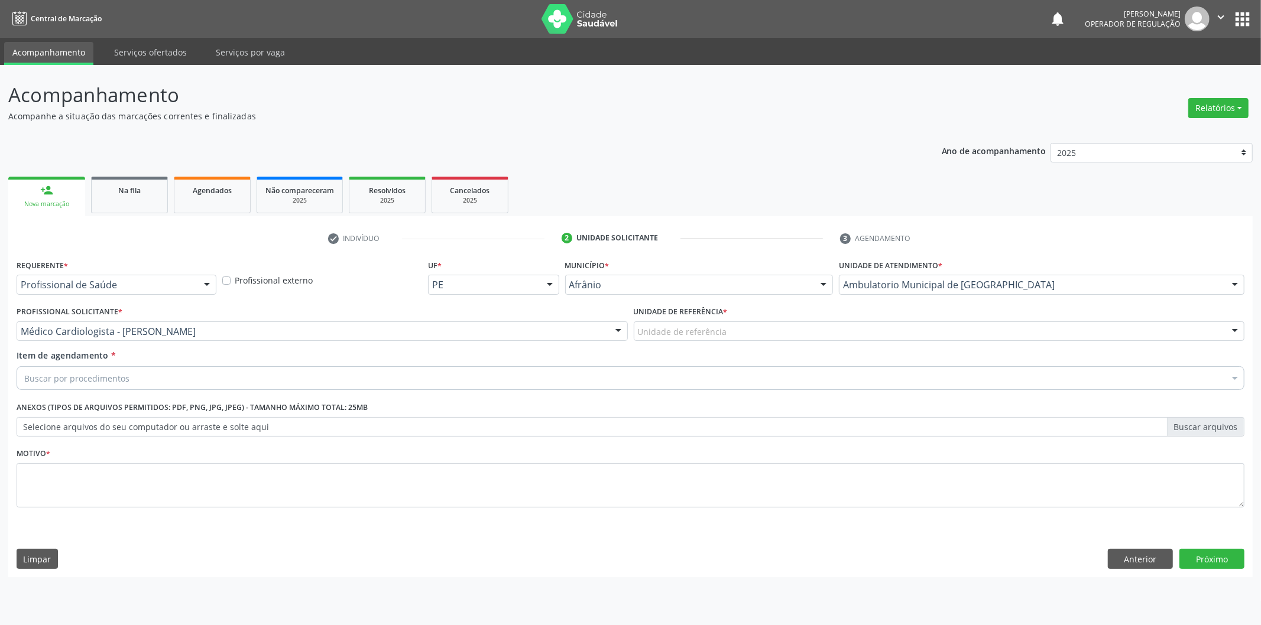
click at [688, 339] on div "Unidade de referência" at bounding box center [939, 331] width 611 height 20
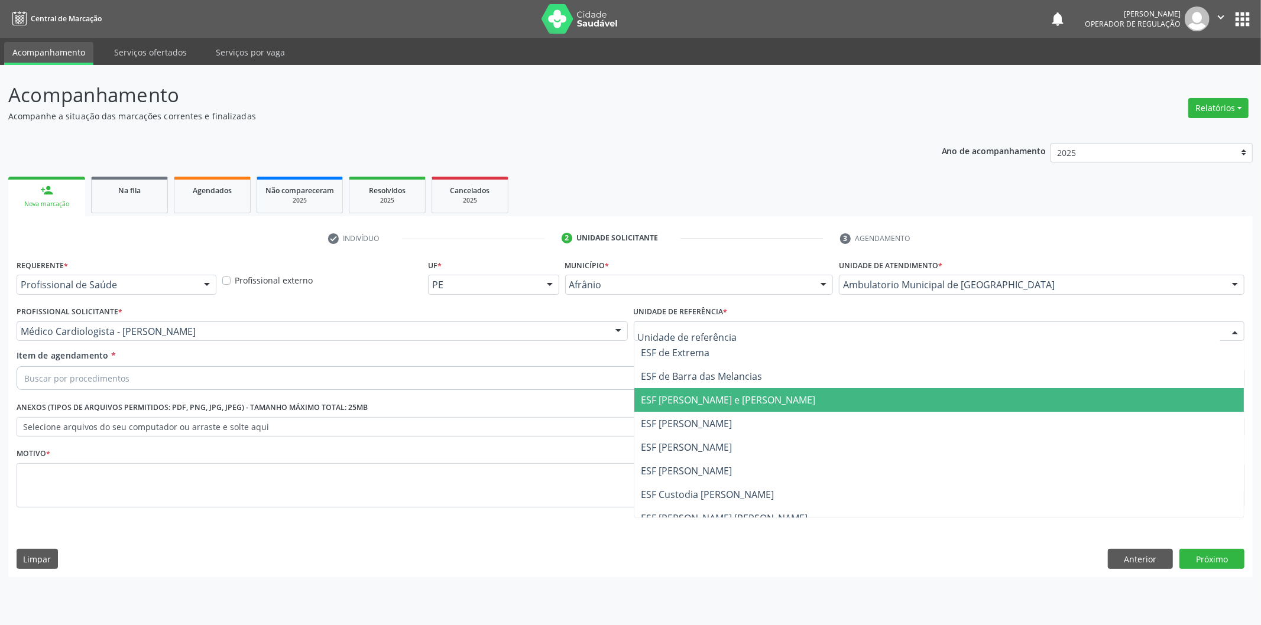
click at [700, 408] on span "ESF [PERSON_NAME] e [PERSON_NAME]" at bounding box center [939, 400] width 610 height 24
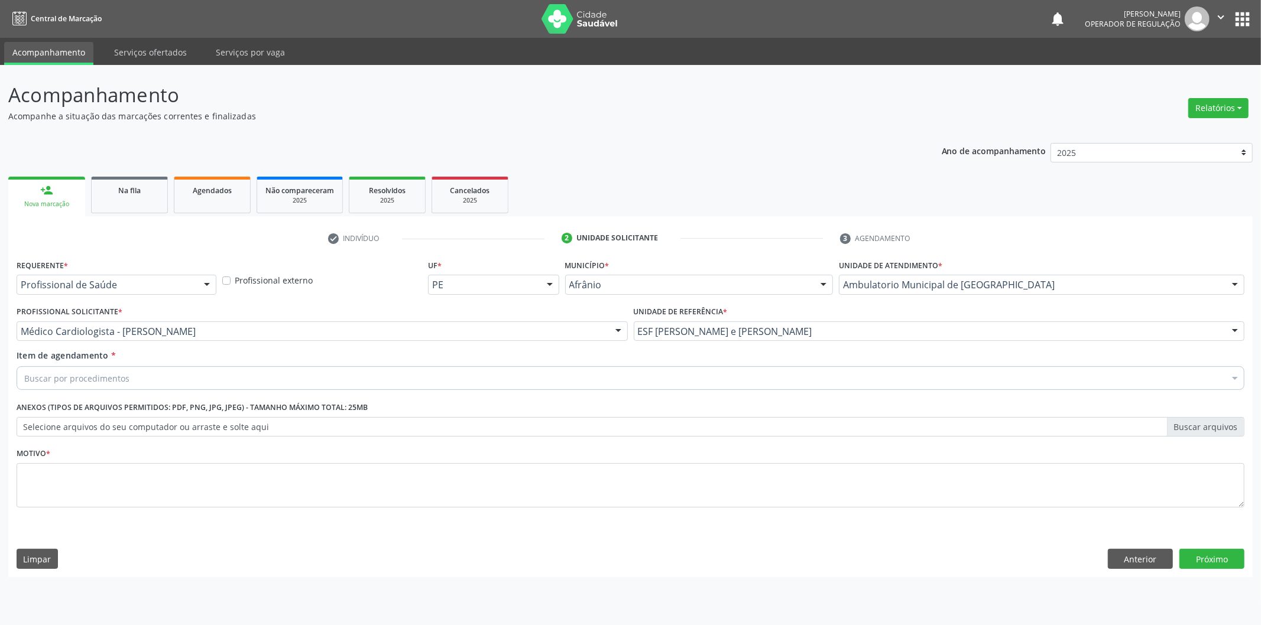
click at [735, 381] on div "Buscar por procedimentos" at bounding box center [630, 378] width 1227 height 24
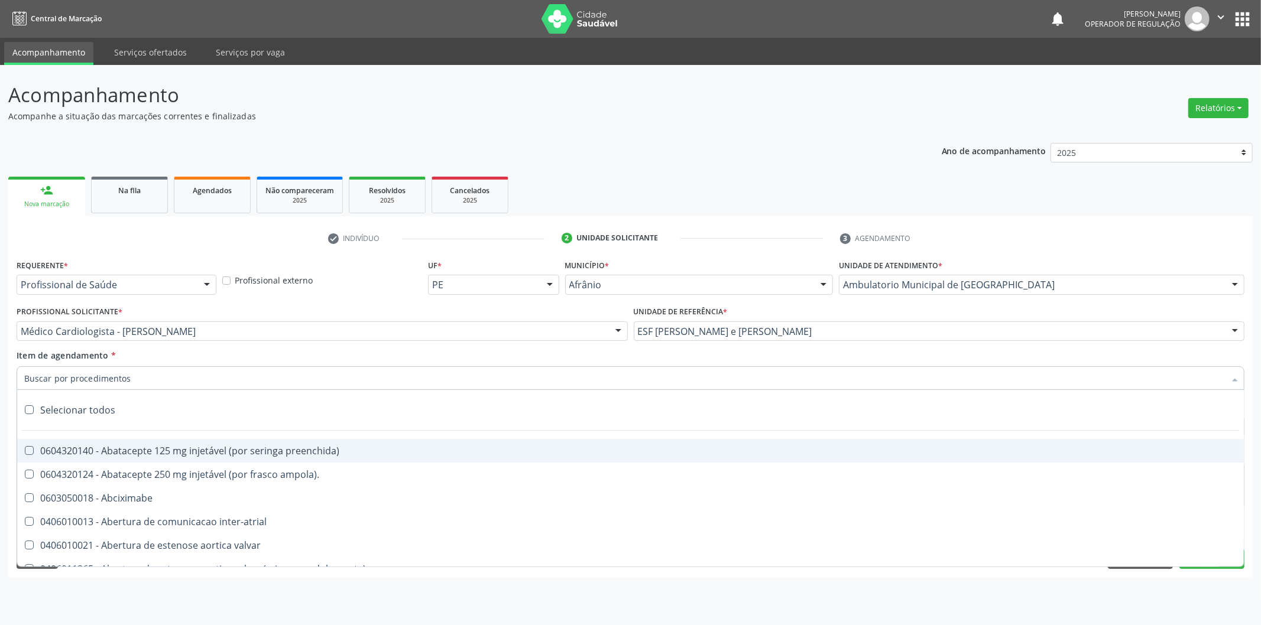
paste input "cardiologista"
type input "cardiologista"
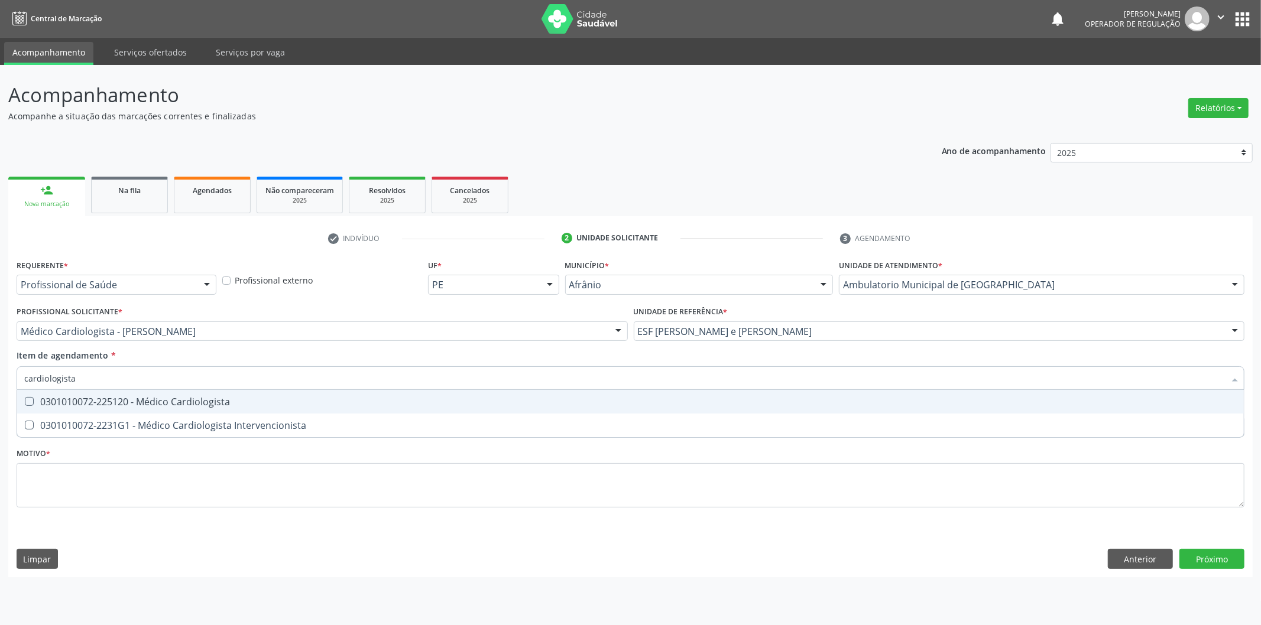
click at [375, 402] on div "0301010072-225120 - Médico Cardiologista" at bounding box center [630, 401] width 1212 height 9
checkbox Cardiologista "true"
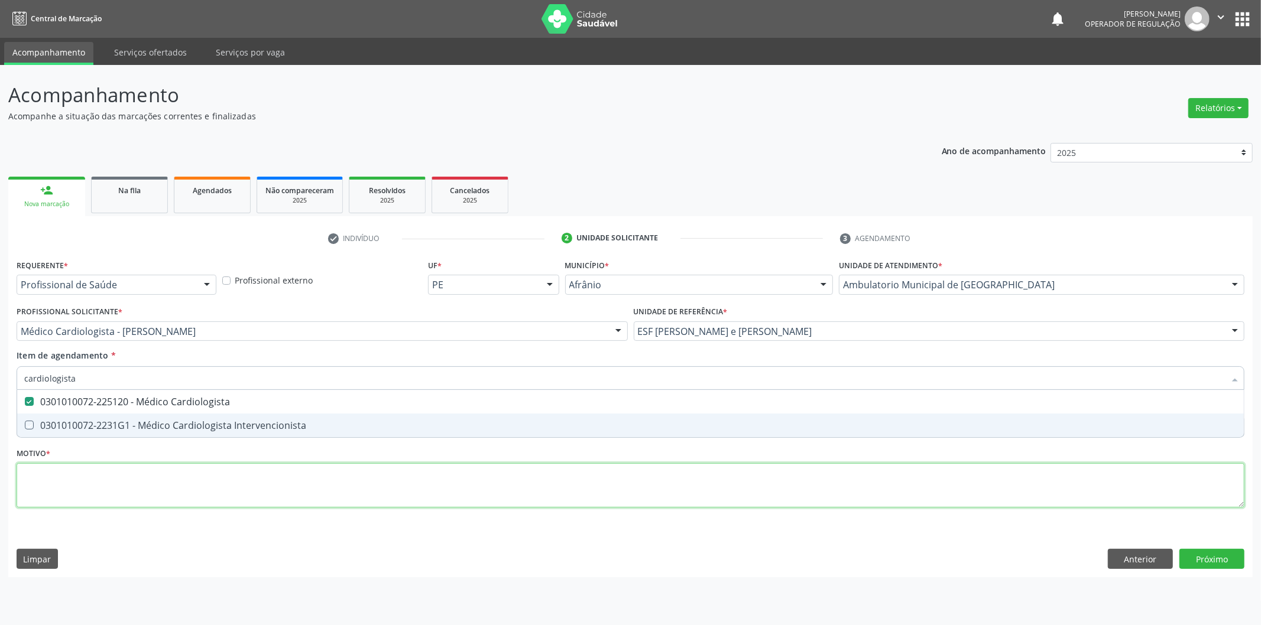
click at [390, 473] on div "Requerente * Profissional de Saúde Profissional de Saúde Paciente Nenhum result…" at bounding box center [630, 390] width 1227 height 268
checkbox Intervencionista "true"
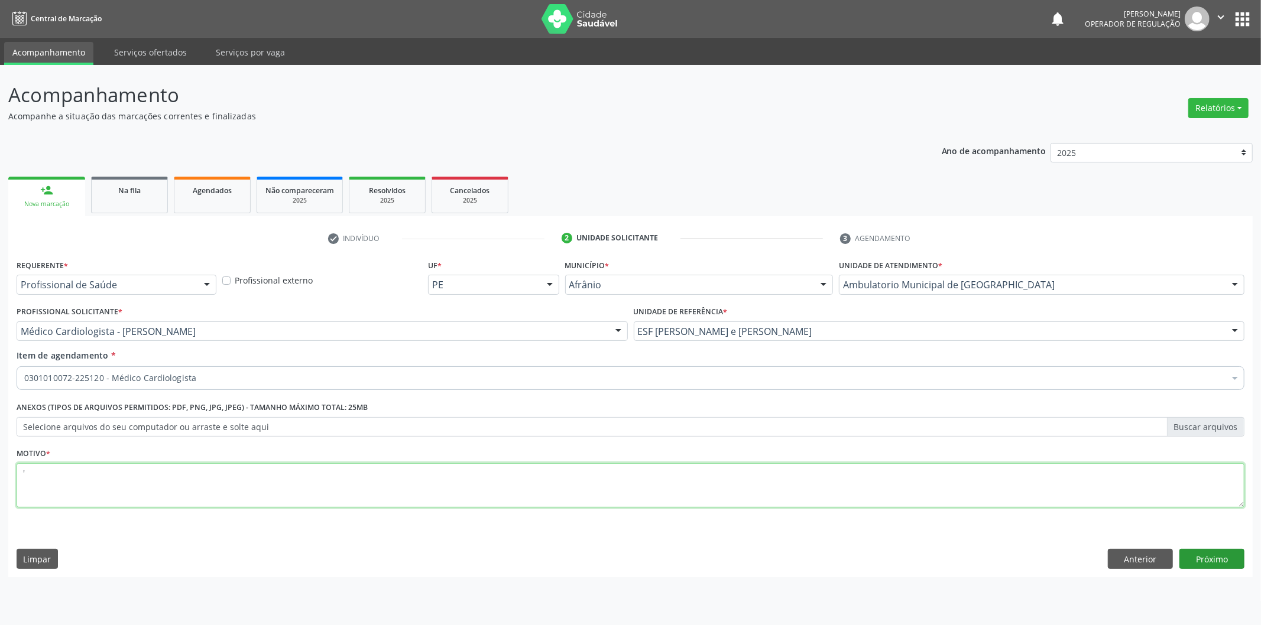
type textarea "'"
click at [1201, 566] on button "Próximo" at bounding box center [1211, 559] width 65 height 20
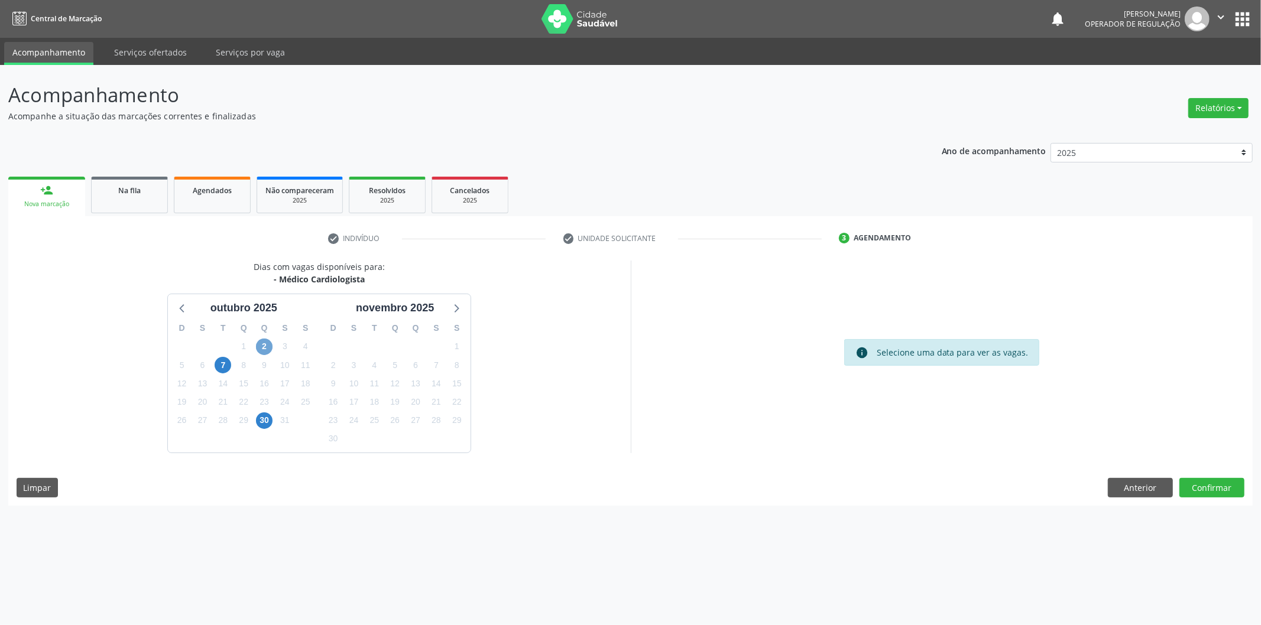
click at [269, 350] on span "2" at bounding box center [264, 347] width 17 height 17
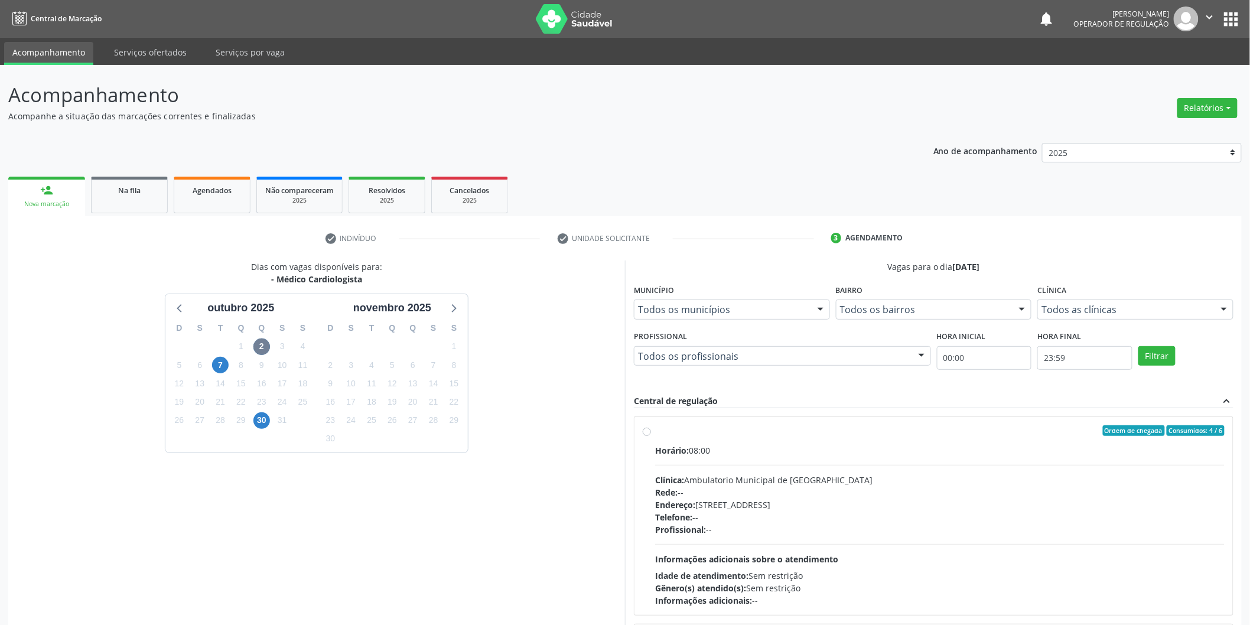
click at [989, 425] on div "Ordem de chegada Consumidos: 4 / 6" at bounding box center [940, 430] width 570 height 11
click at [651, 425] on input "Ordem de chegada Consumidos: 4 / 6 Horário: 08:00 Clínica: Ambulatorio Municipa…" at bounding box center [647, 430] width 8 height 11
radio input "true"
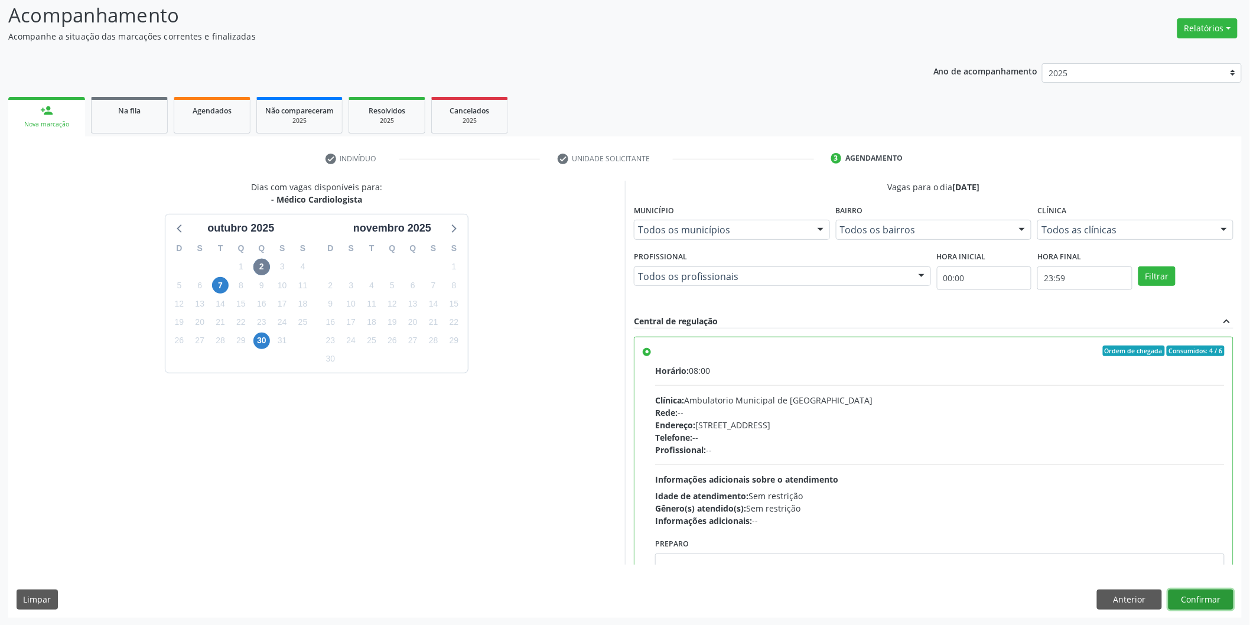
click at [1200, 605] on button "Confirmar" at bounding box center [1201, 600] width 65 height 20
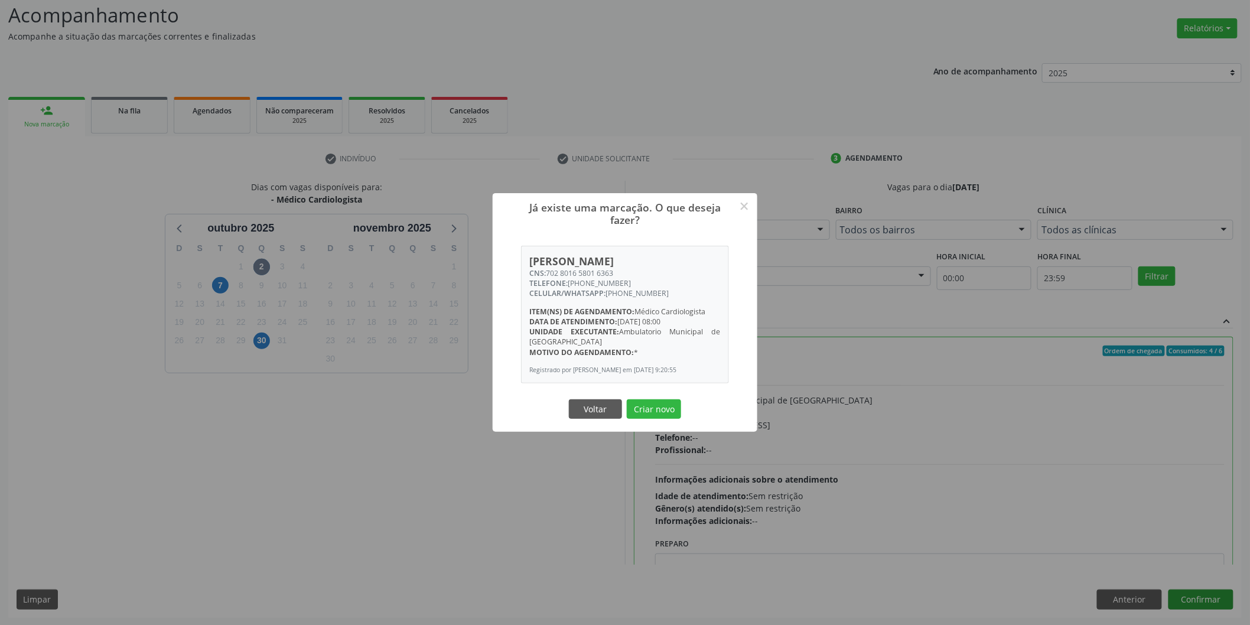
click at [627, 399] on button "Criar novo" at bounding box center [654, 409] width 54 height 20
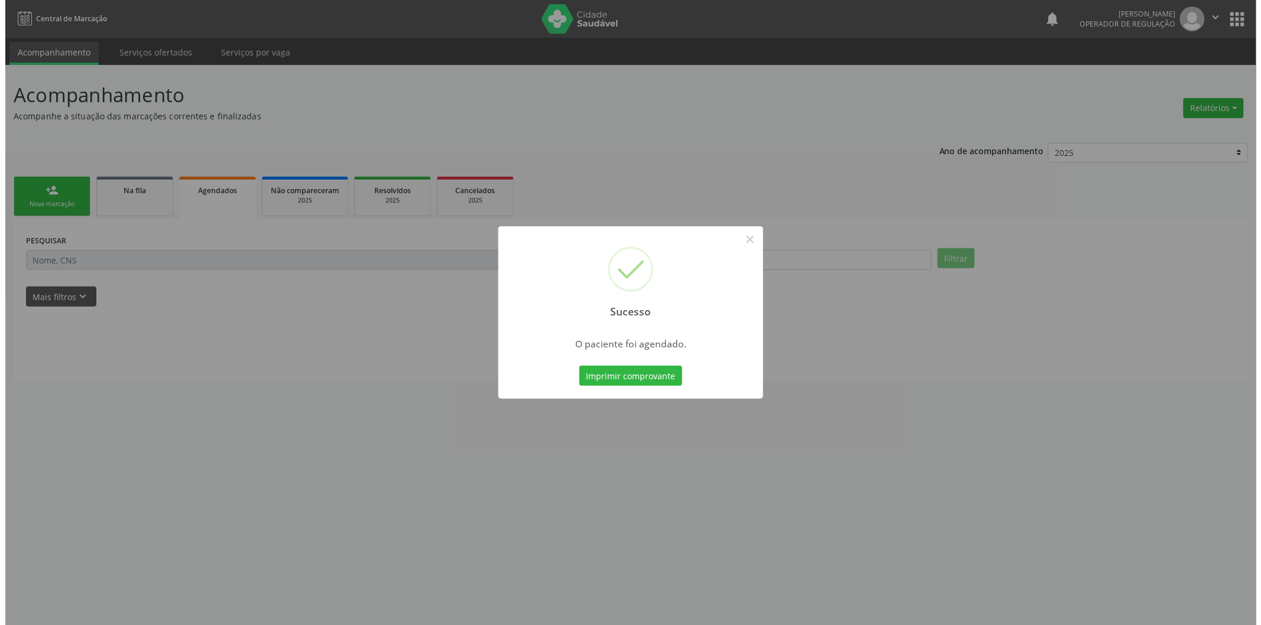
scroll to position [0, 0]
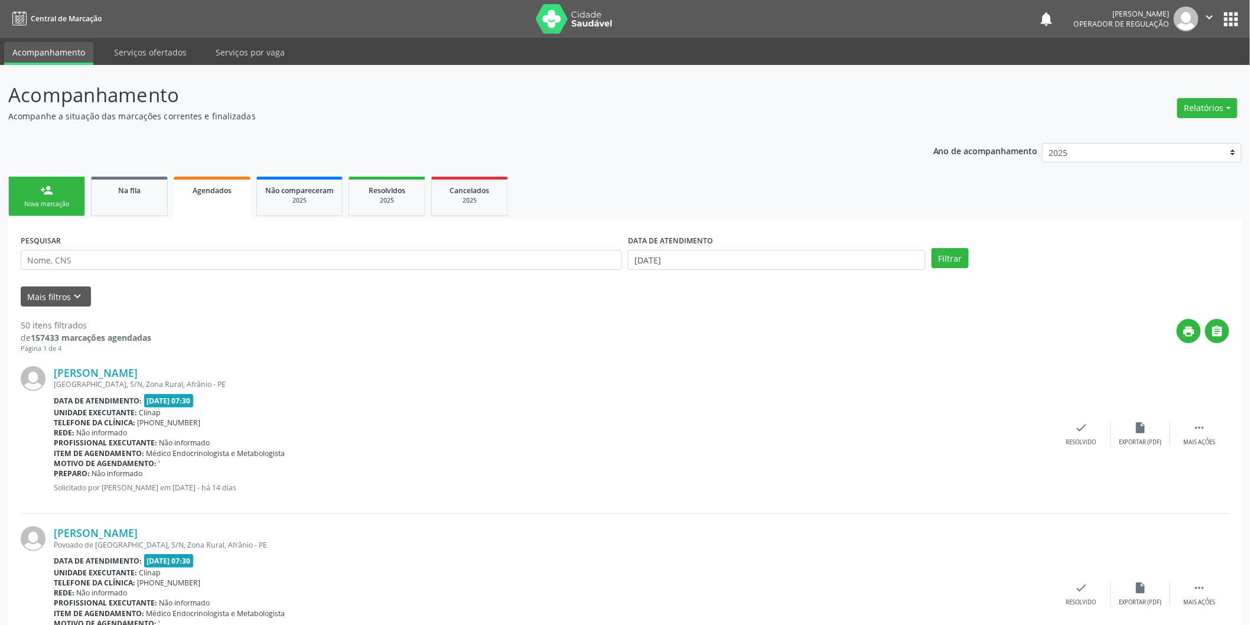
click at [14, 199] on link "person_add Nova marcação" at bounding box center [46, 197] width 77 height 40
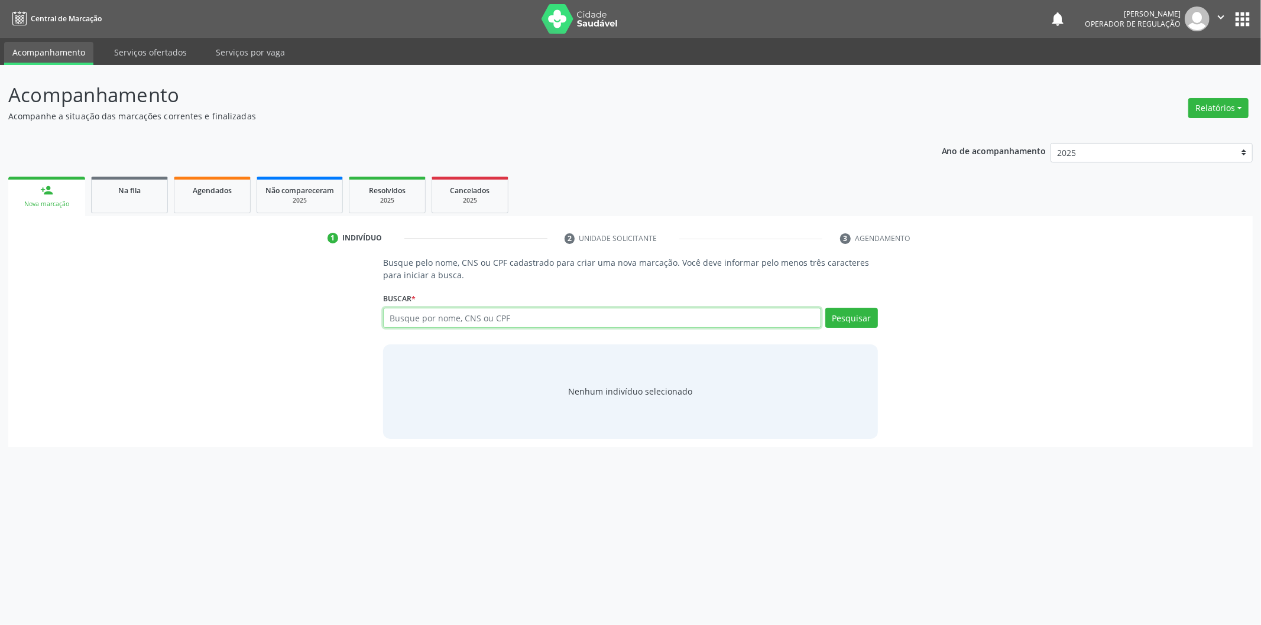
click at [451, 316] on input "text" at bounding box center [602, 318] width 438 height 20
type input "08370068308"
type input "0"
type input "08370068308"
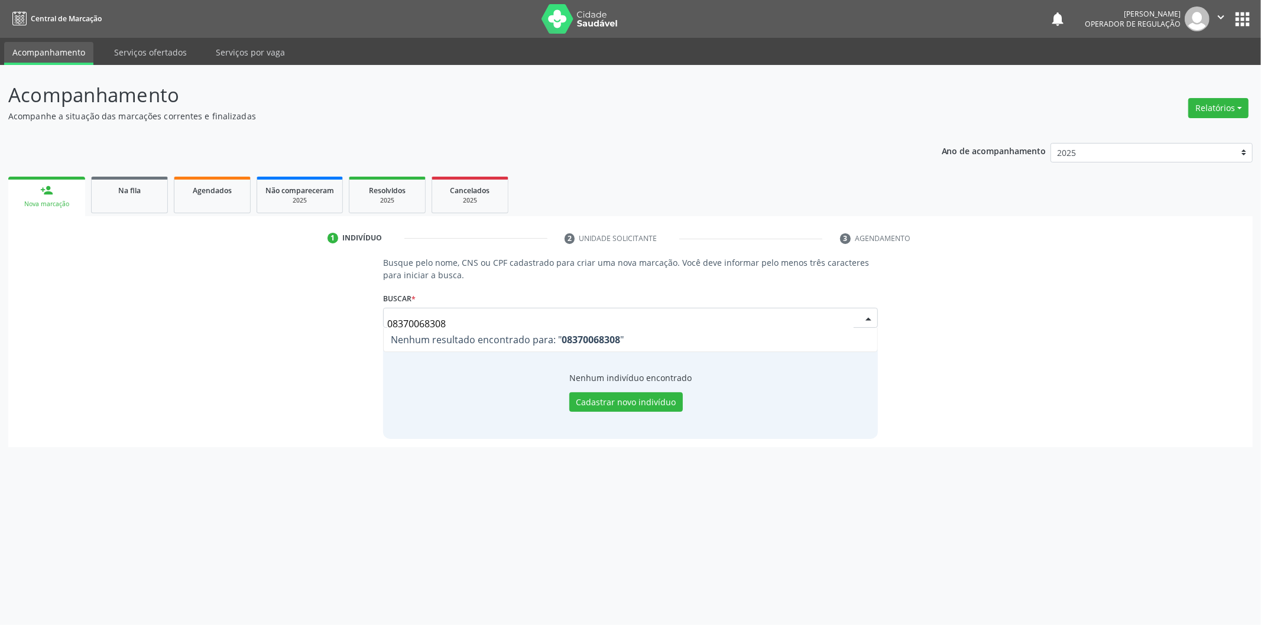
drag, startPoint x: 477, startPoint y: 323, endPoint x: 216, endPoint y: 326, distance: 261.8
click at [216, 326] on div "Busque pelo nome, CNS ou CPF cadastrado para criar uma nova marcação. Você deve…" at bounding box center [630, 347] width 1227 height 182
paste input "700400727110250"
type input "700400727110250"
click at [594, 316] on input "700400727110250" at bounding box center [620, 324] width 466 height 24
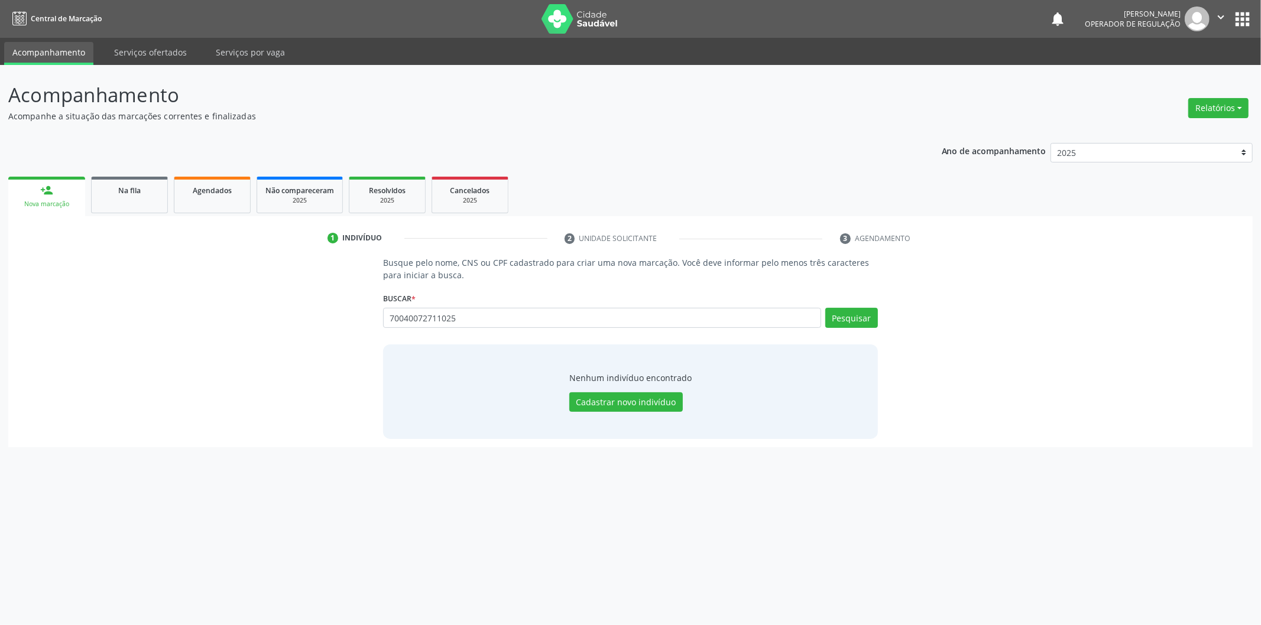
type input "700400727110250"
click at [660, 323] on input "text" at bounding box center [602, 318] width 438 height 20
paste input "700400727110250"
type input "700400727110250"
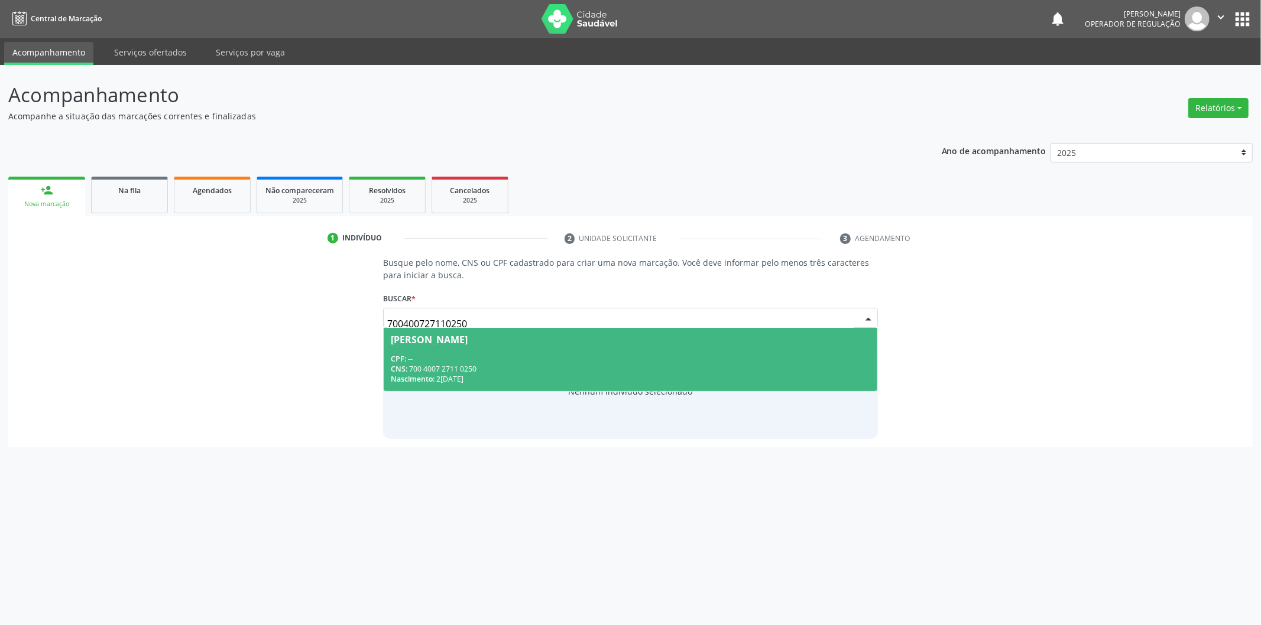
click at [544, 347] on span "Rennan Rodrigues de Araujo CPF: -- CNS: 700 4007 2711 0250 Nascimento: 23/02/20…" at bounding box center [630, 359] width 493 height 63
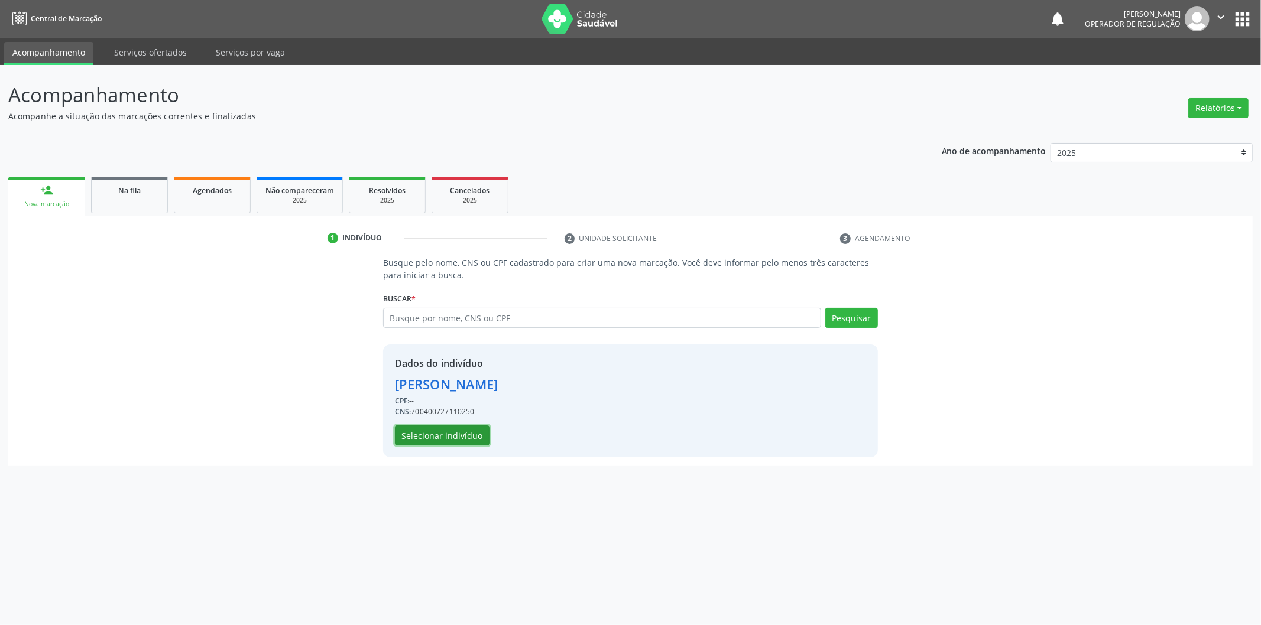
click at [459, 428] on button "Selecionar indivíduo" at bounding box center [442, 435] width 95 height 20
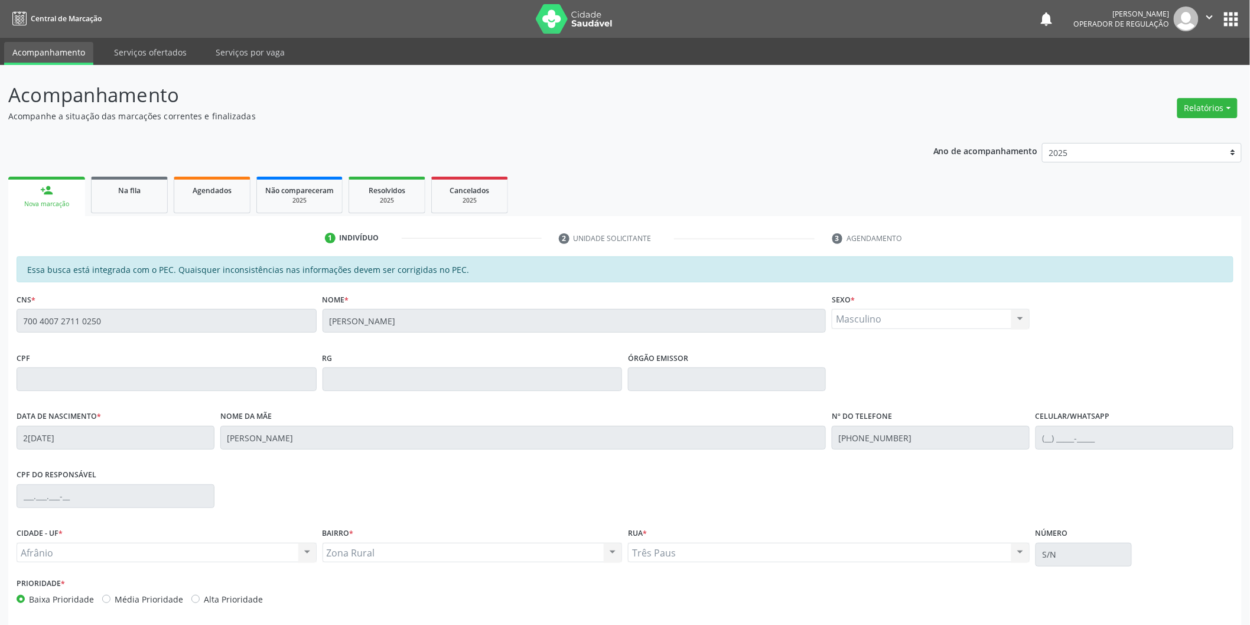
scroll to position [49, 0]
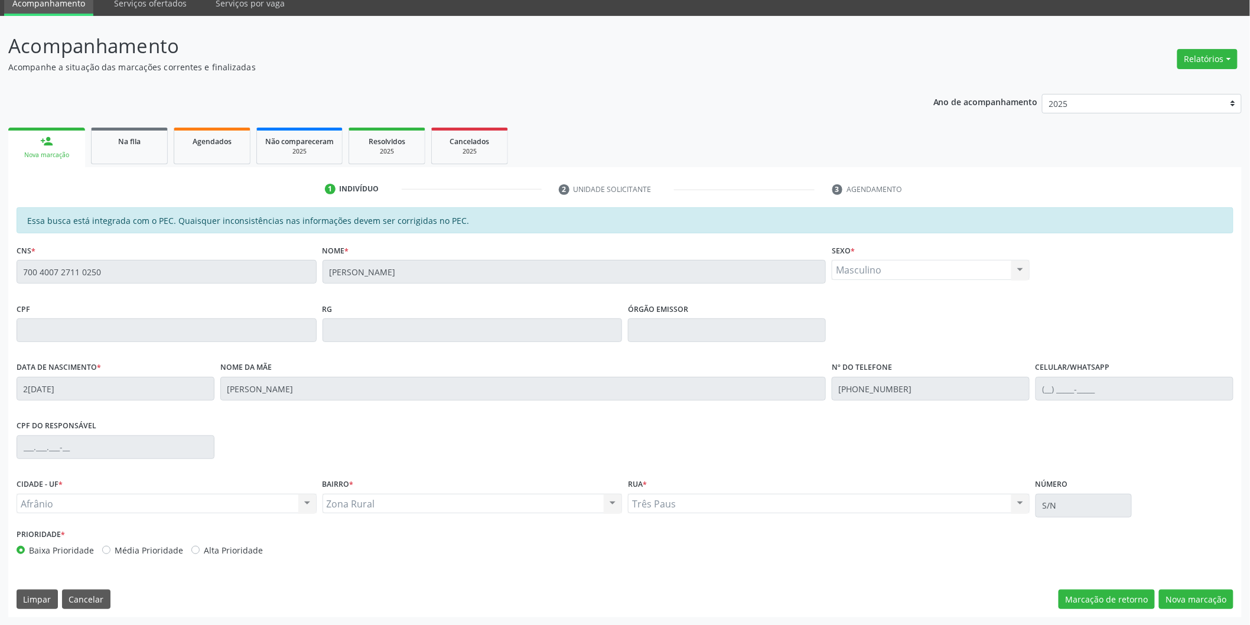
click at [1180, 585] on div "Essa busca está integrada com o PEC. Quaisquer inconsistências nas informações …" at bounding box center [625, 412] width 1234 height 410
click at [1180, 608] on button "Nova marcação" at bounding box center [1196, 600] width 74 height 20
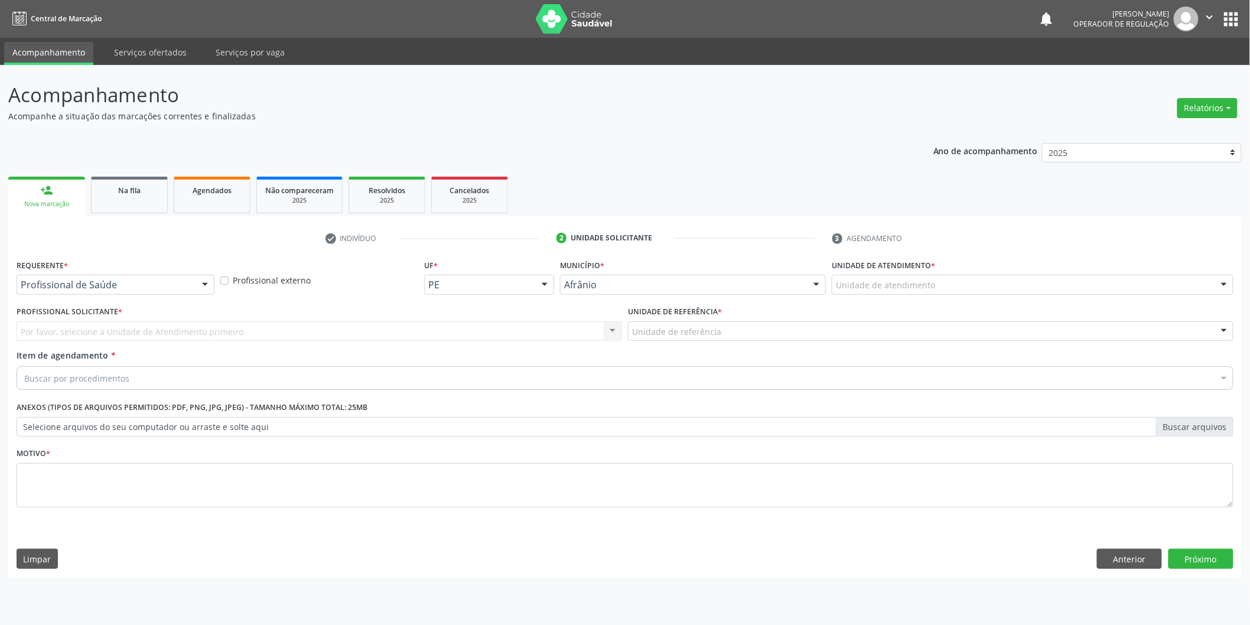
scroll to position [0, 0]
click at [899, 278] on div "Unidade de atendimento" at bounding box center [1041, 285] width 405 height 20
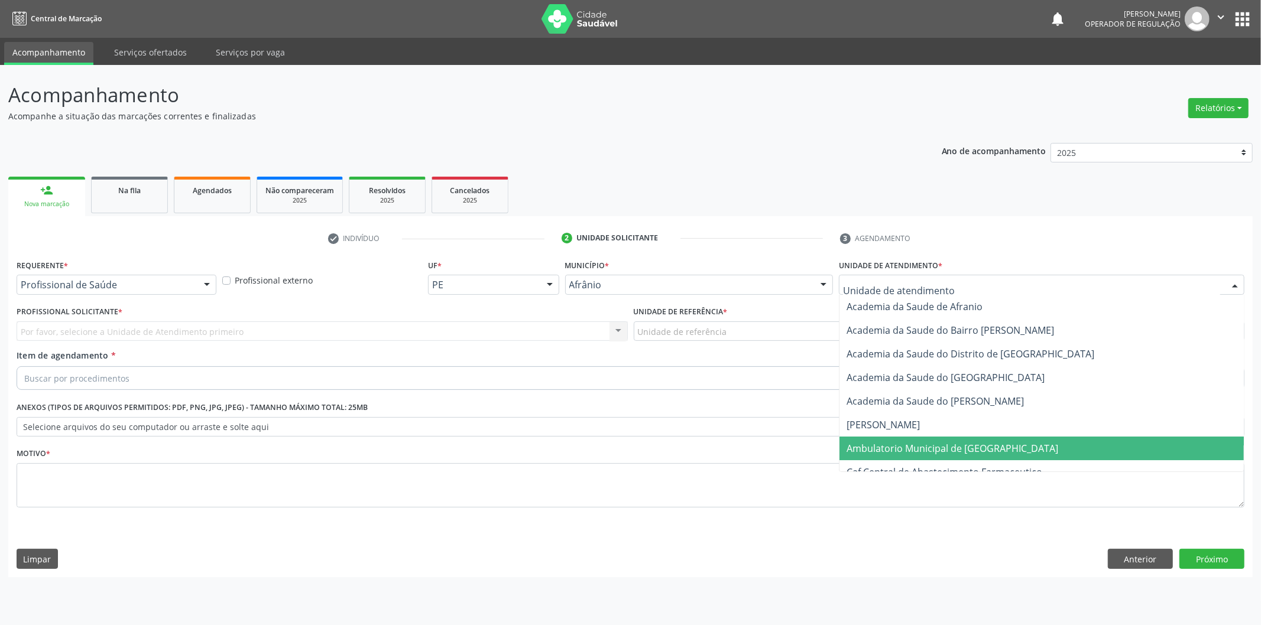
click at [883, 444] on span "Ambulatorio Municipal de [GEOGRAPHIC_DATA]" at bounding box center [952, 448] width 212 height 13
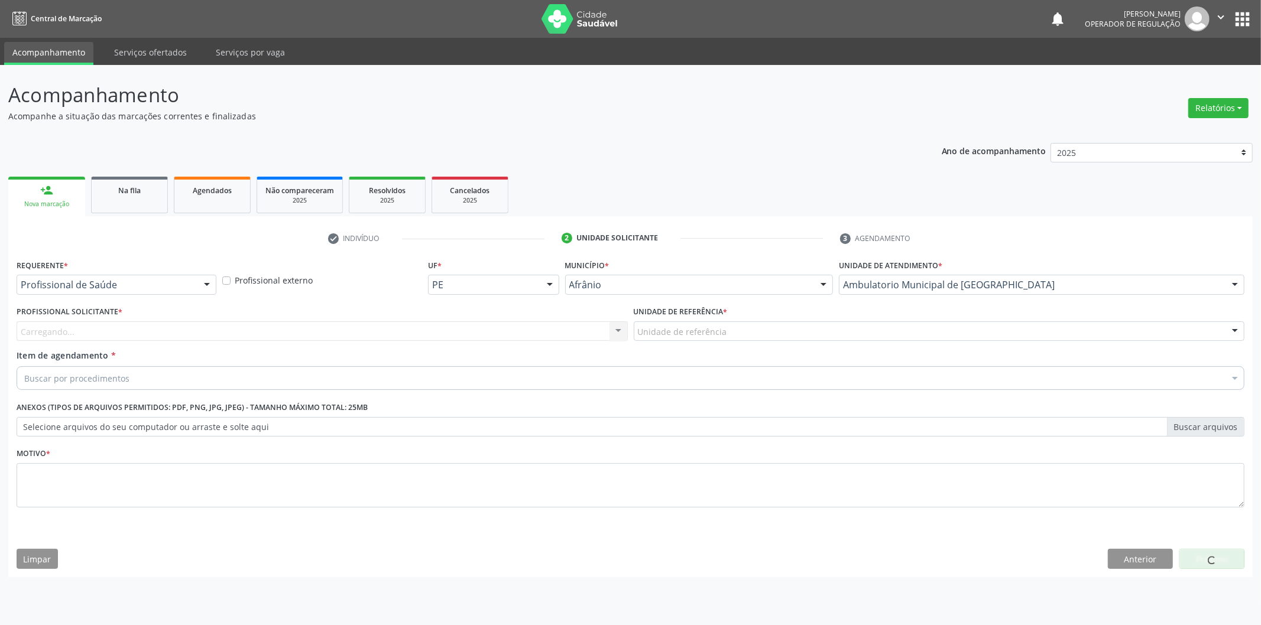
click at [492, 326] on div "Carregando... Nenhum resultado encontrado para: " " Não há nenhuma opção para s…" at bounding box center [322, 331] width 611 height 20
click at [493, 326] on div "Carregando... Nenhum resultado encontrado para: " " Não há nenhuma opção para s…" at bounding box center [322, 331] width 611 height 20
click at [493, 347] on div "Profissional Solicitante * Profissional solicitante Médico Anestesiologista - J…" at bounding box center [322, 326] width 617 height 46
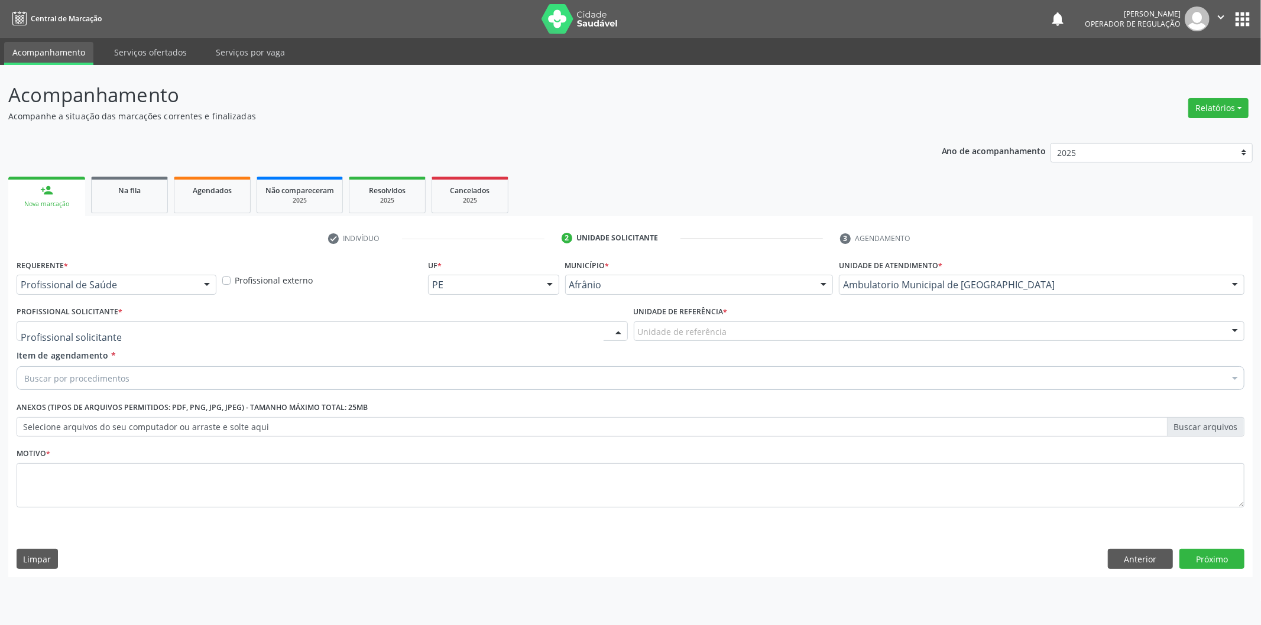
click at [514, 340] on div "Médico Anestesiologista - Julianna Ferreira Obara Médico Angiologista - Glauber…" at bounding box center [322, 331] width 611 height 20
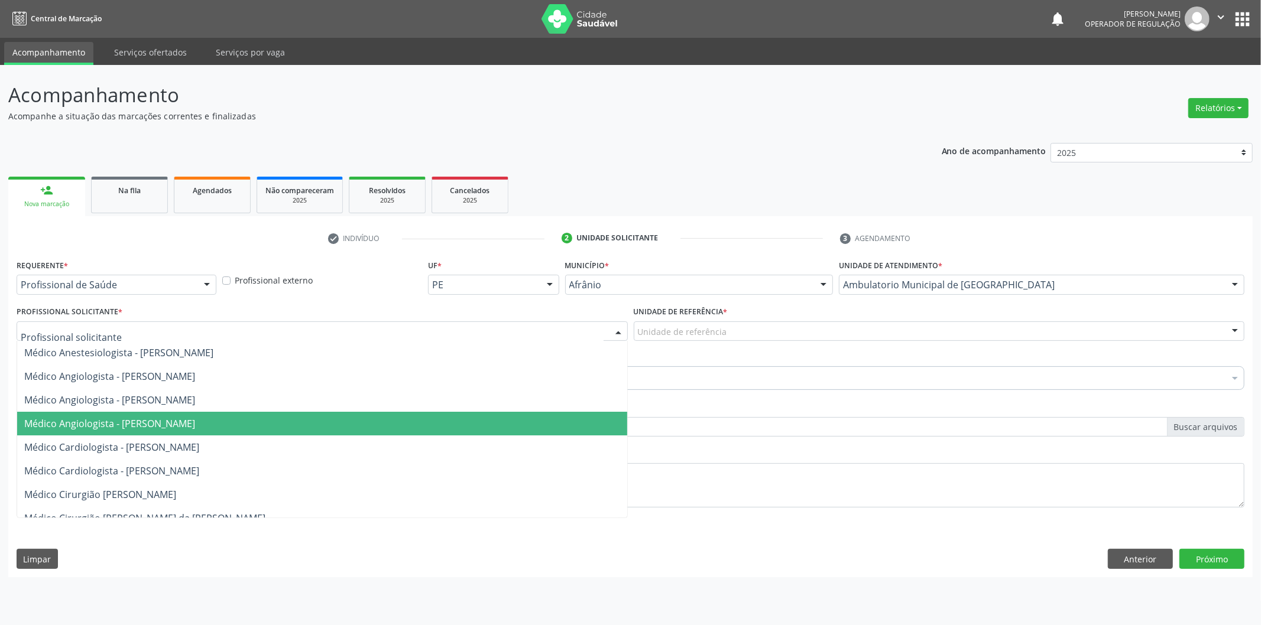
click at [530, 414] on span "Médico Angiologista - [PERSON_NAME]" at bounding box center [322, 424] width 610 height 24
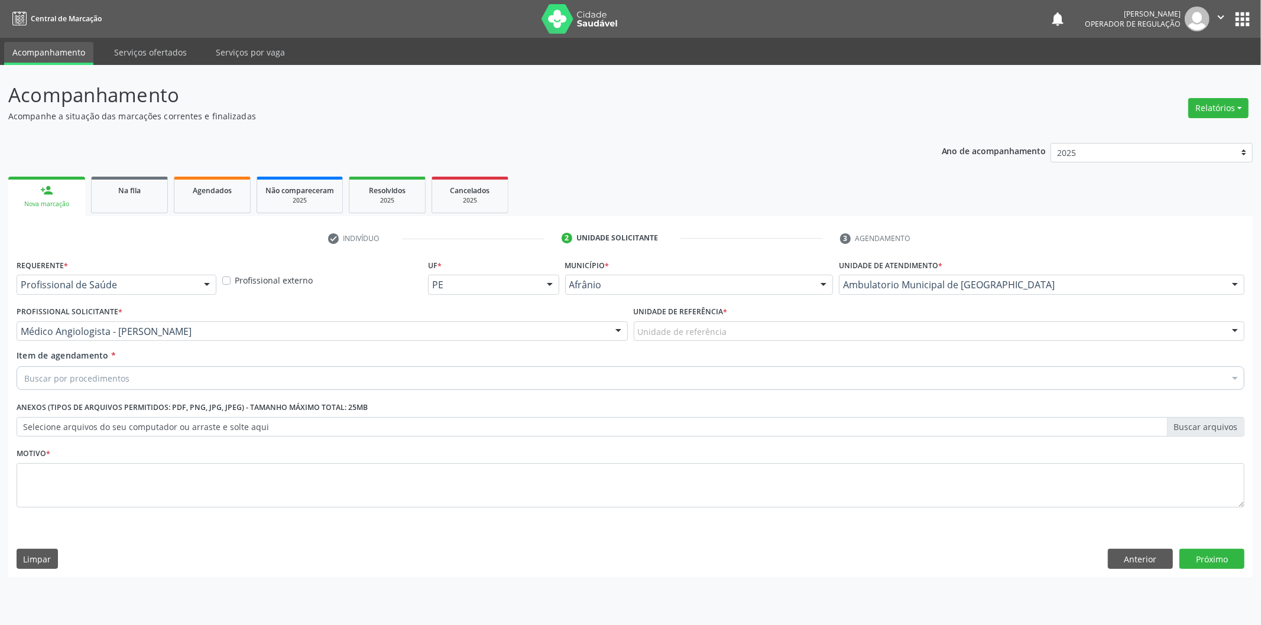
click at [736, 339] on div "Unidade de referência" at bounding box center [939, 331] width 611 height 20
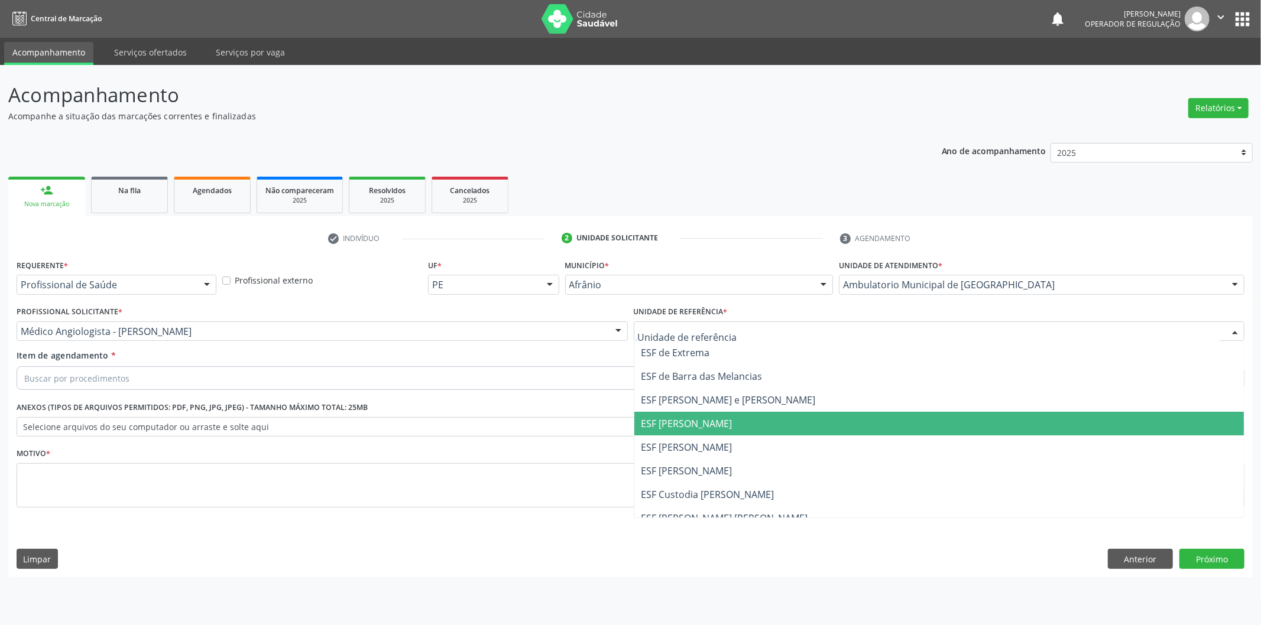
click at [732, 428] on span "ESF [PERSON_NAME]" at bounding box center [686, 423] width 91 height 13
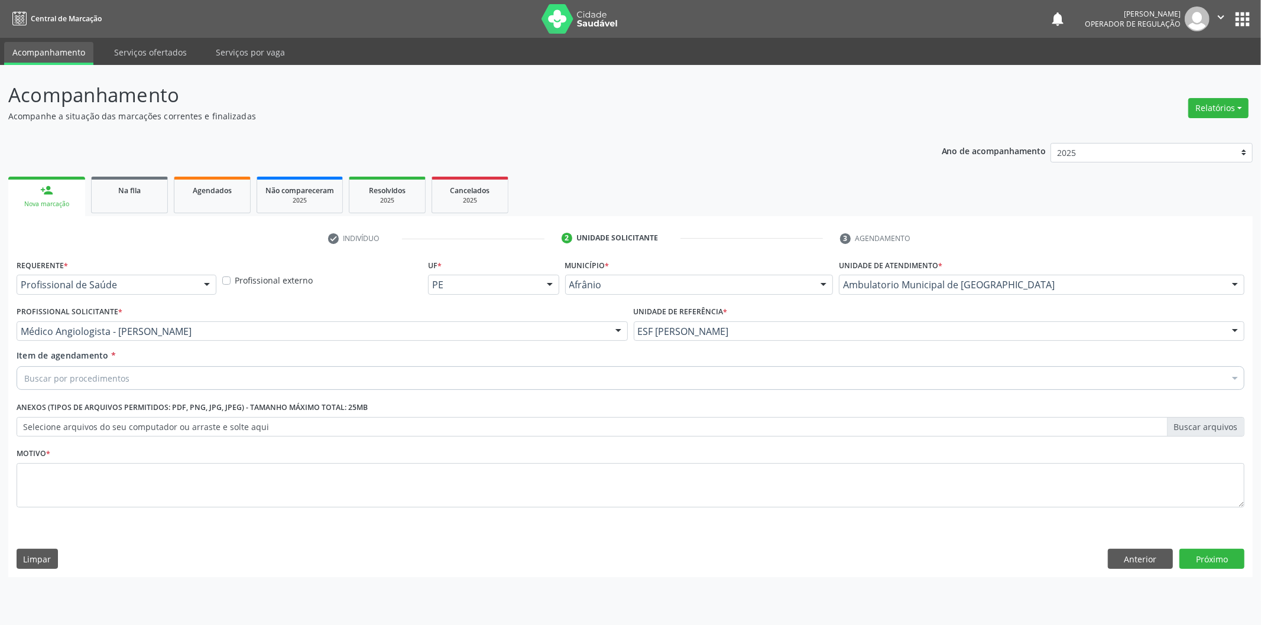
click at [742, 393] on div "Item de agendamento * Buscar por procedimentos Selecionar todos 0604320140 - Ab…" at bounding box center [630, 372] width 1233 height 46
click at [758, 373] on div "Buscar por procedimentos" at bounding box center [630, 378] width 1227 height 24
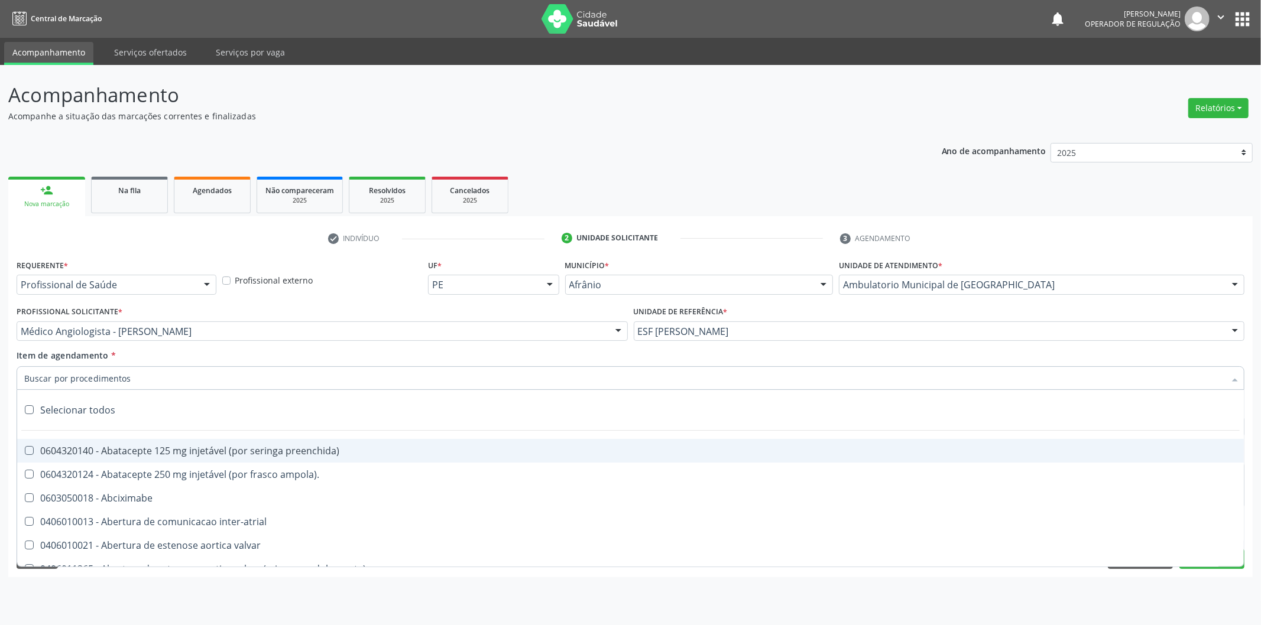
paste input "700400727110250"
type input "700400727110250"
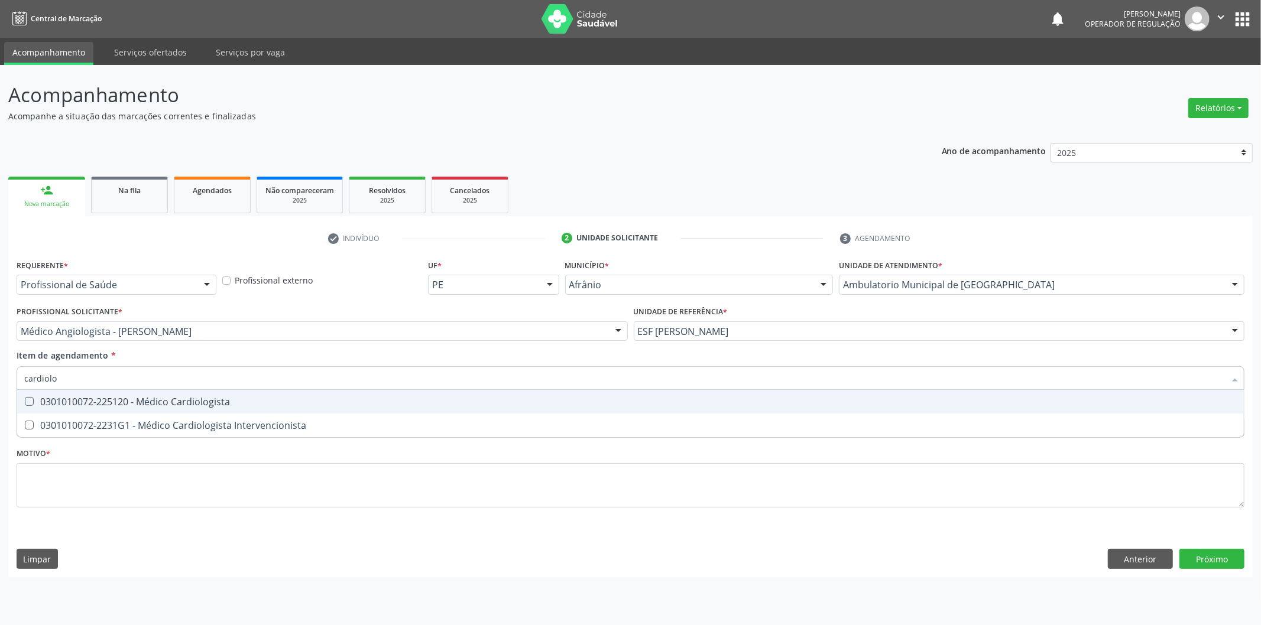
type input "cardiolog"
click at [757, 388] on input "cardiolog" at bounding box center [624, 378] width 1200 height 24
click at [753, 409] on span "0301010072-225120 - Médico Cardiologista" at bounding box center [630, 402] width 1226 height 24
click at [758, 391] on span "0301010072-225120 - Médico Cardiologista" at bounding box center [630, 402] width 1226 height 24
click at [757, 392] on span "0301010072-225120 - Médico Cardiologista" at bounding box center [630, 402] width 1226 height 24
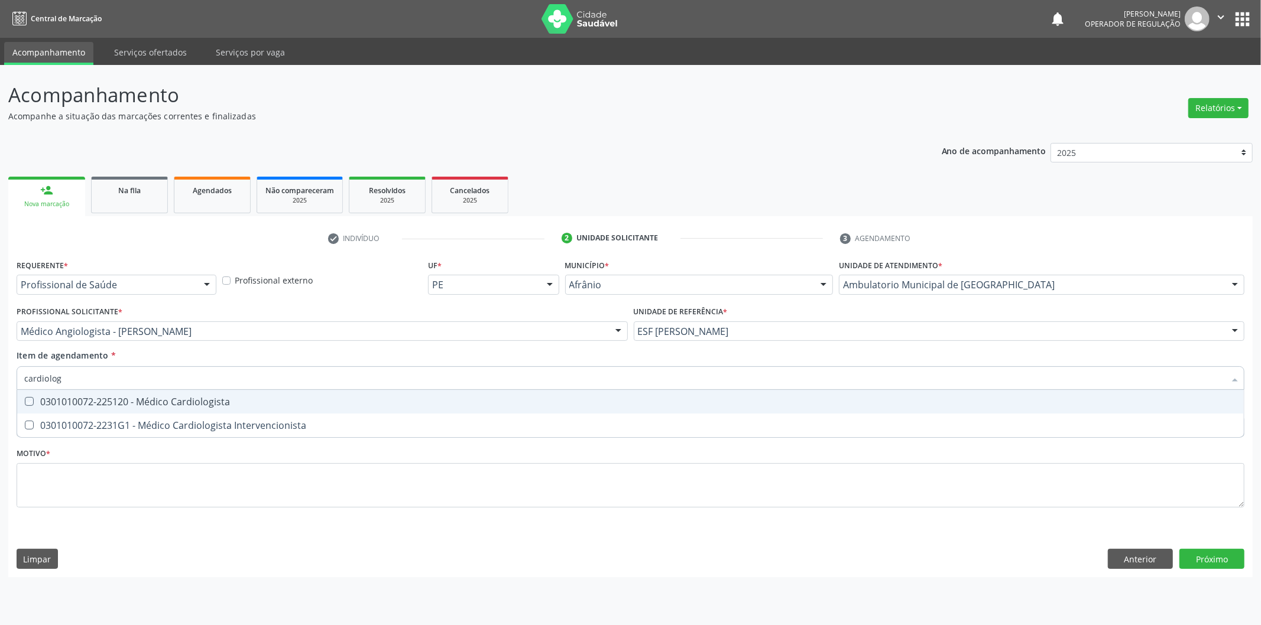
checkbox Cardiologista "true"
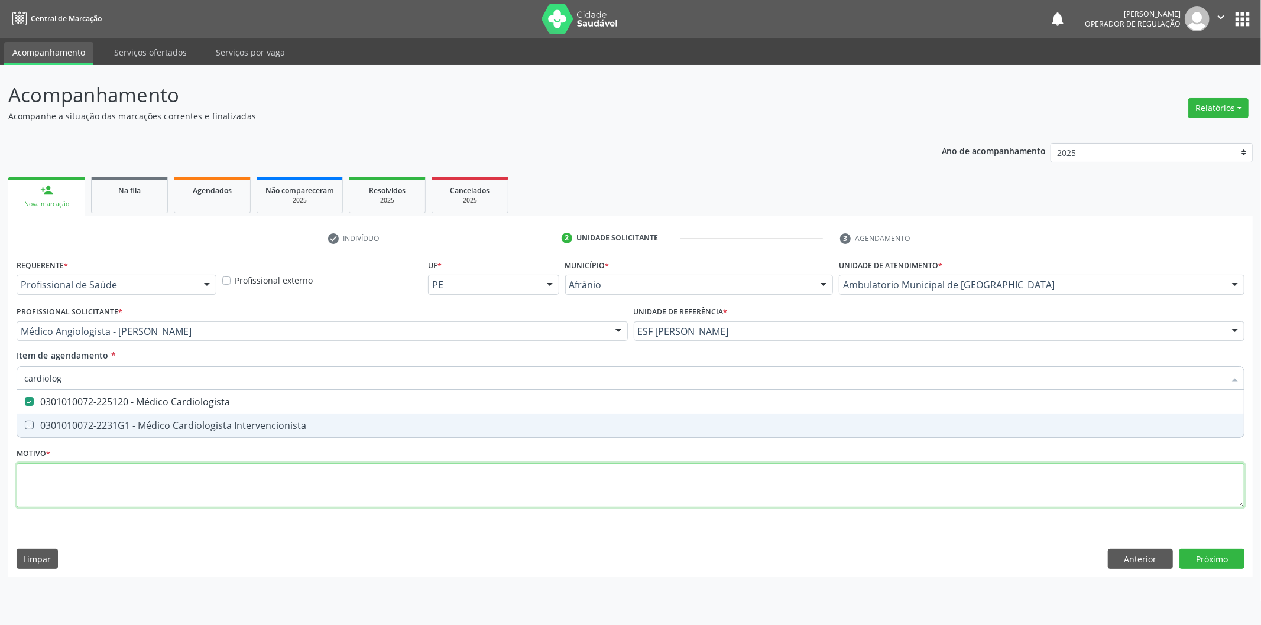
click at [680, 479] on div "Requerente * Profissional de Saúde Profissional de Saúde Paciente Nenhum result…" at bounding box center [630, 390] width 1227 height 268
checkbox Intervencionista "true"
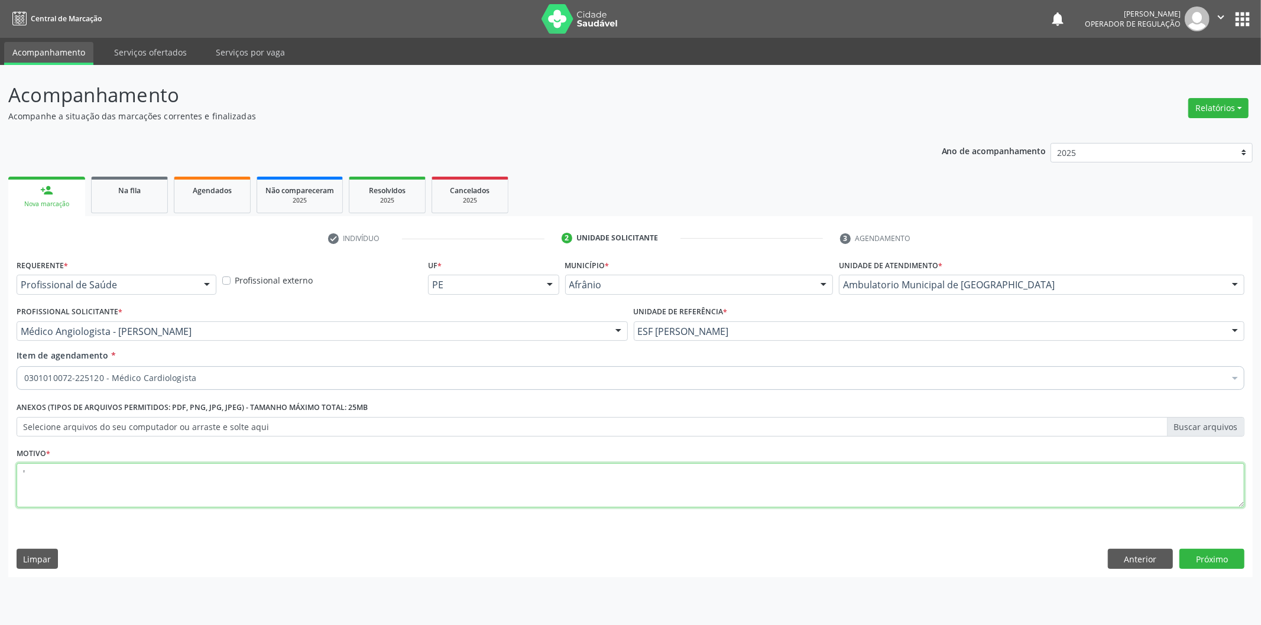
type textarea "'"
drag, startPoint x: 1214, startPoint y: 577, endPoint x: 1213, endPoint y: 551, distance: 26.0
click at [1213, 577] on div "Acompanhamento Acompanhe a situação das marcações correntes e finalizadas Relat…" at bounding box center [630, 345] width 1261 height 560
click at [1213, 549] on button "Próximo" at bounding box center [1211, 559] width 65 height 20
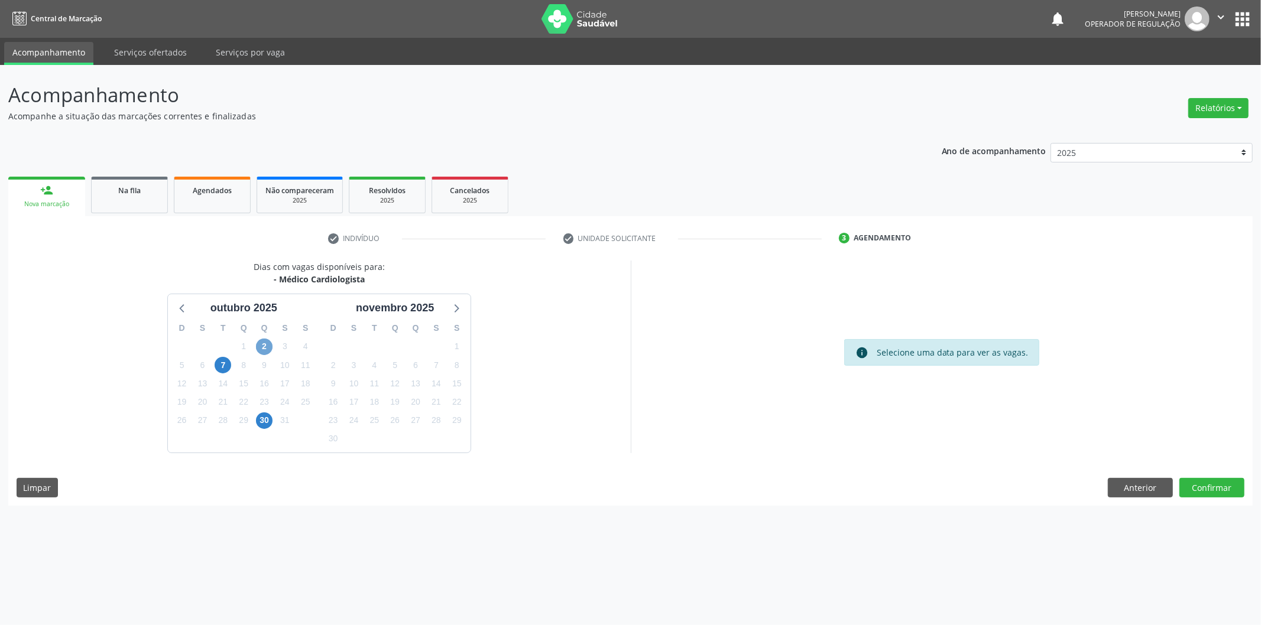
click at [257, 342] on span "2" at bounding box center [264, 347] width 17 height 17
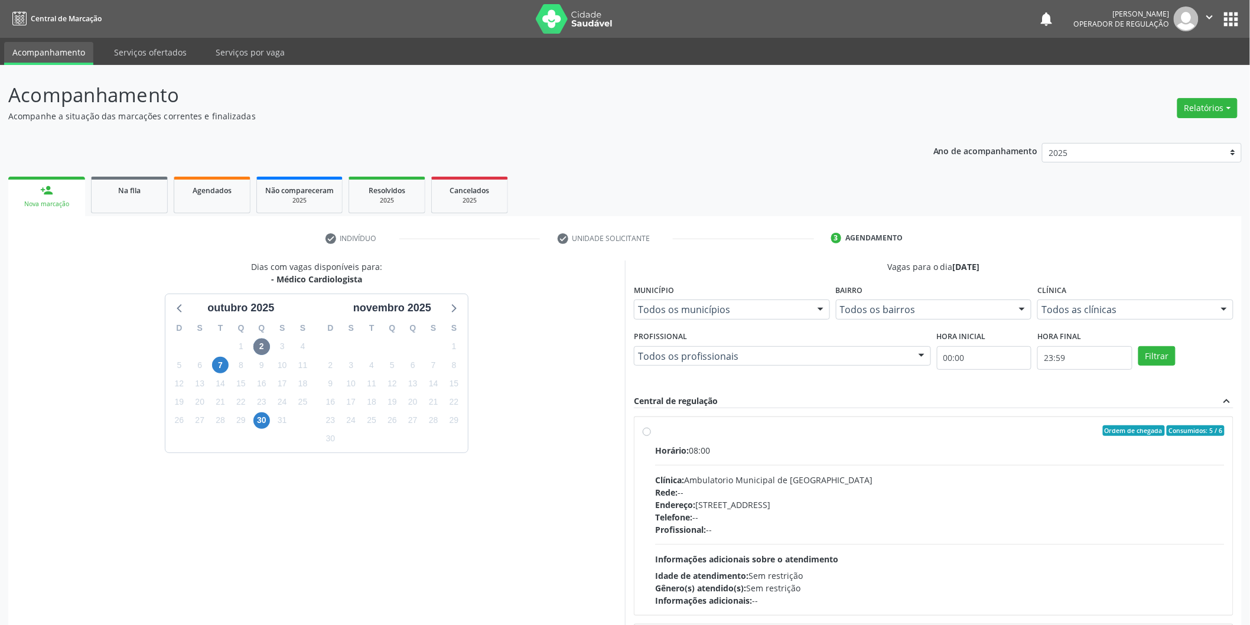
drag, startPoint x: 863, startPoint y: 447, endPoint x: 954, endPoint y: 440, distance: 90.7
click at [876, 443] on label "Ordem de chegada Consumidos: 5 / 6 Horário: 08:00 Clínica: Ambulatorio Municipa…" at bounding box center [940, 515] width 570 height 181
click at [651, 436] on input "Ordem de chegada Consumidos: 5 / 6 Horário: 08:00 Clínica: Ambulatorio Municipa…" at bounding box center [647, 430] width 8 height 11
radio input "true"
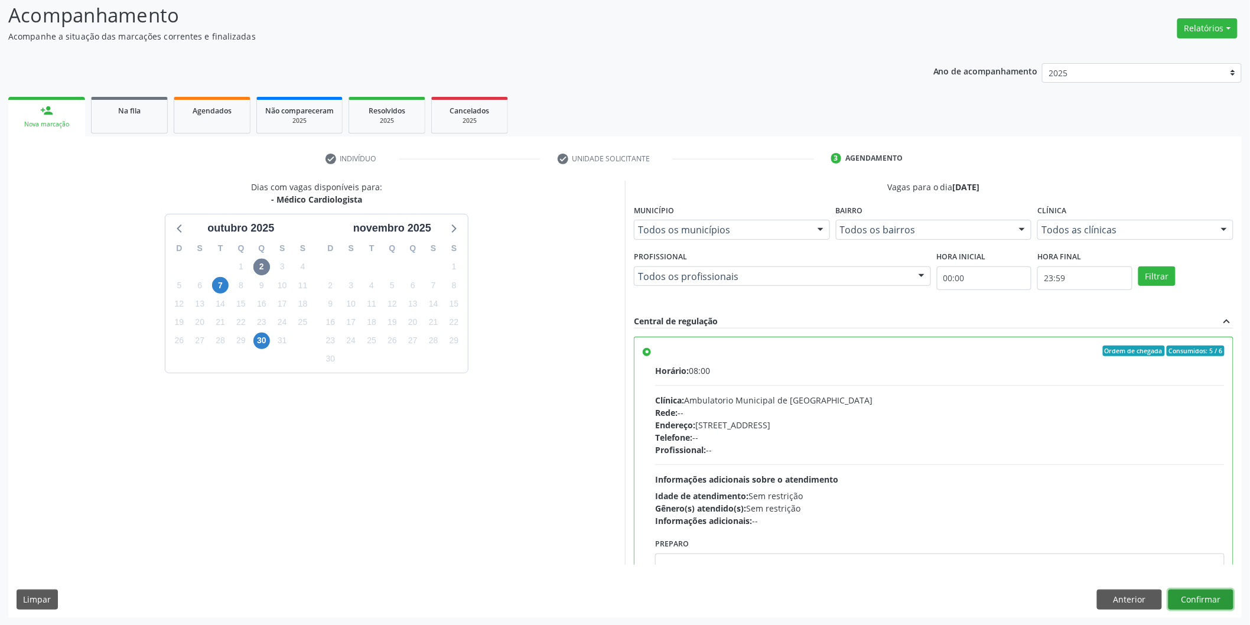
click at [1203, 599] on button "Confirmar" at bounding box center [1201, 600] width 65 height 20
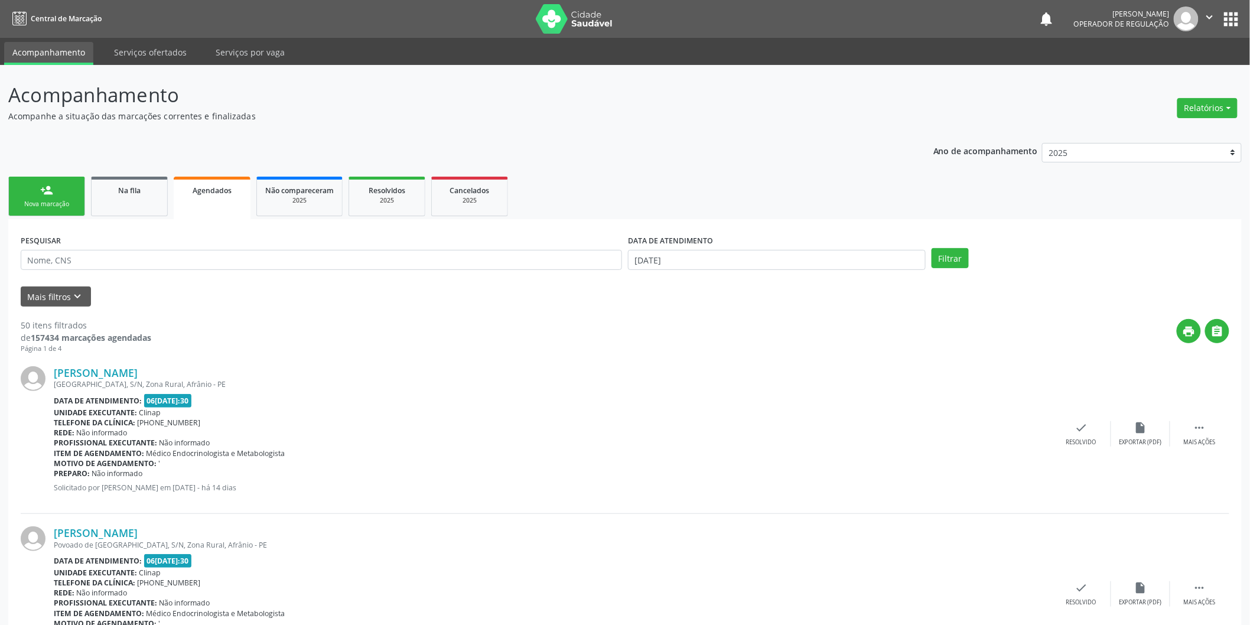
click at [63, 196] on link "person_add Nova marcação" at bounding box center [46, 197] width 77 height 40
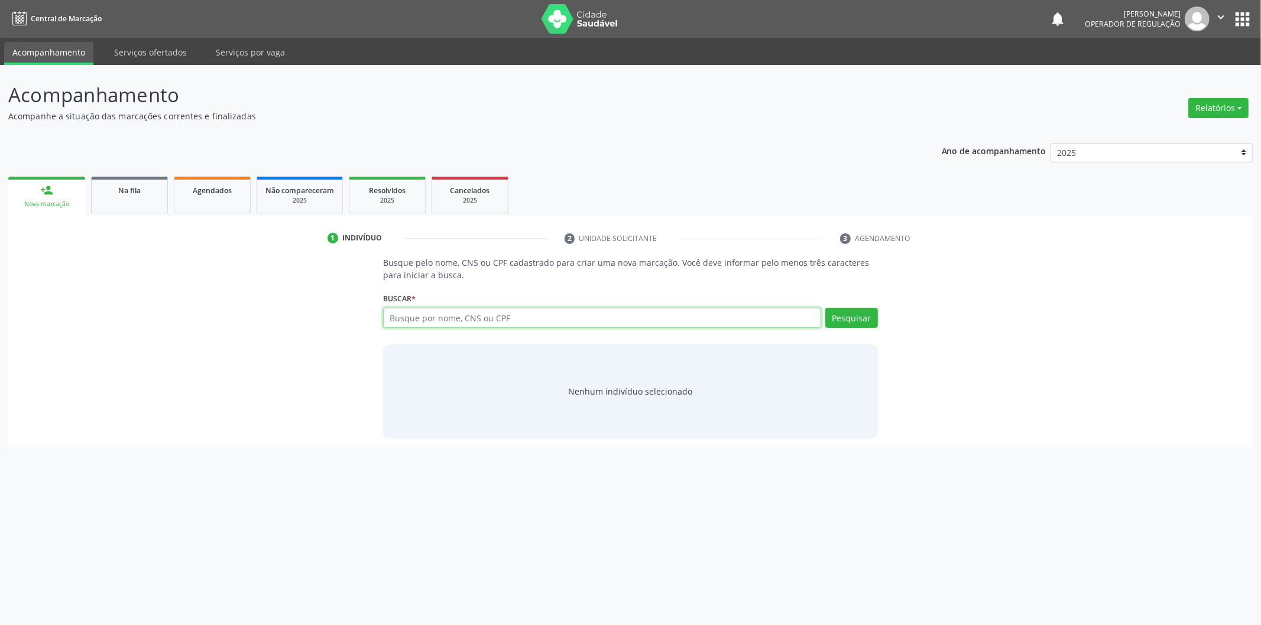
click at [440, 321] on input "text" at bounding box center [602, 318] width 438 height 20
type input "08378378470"
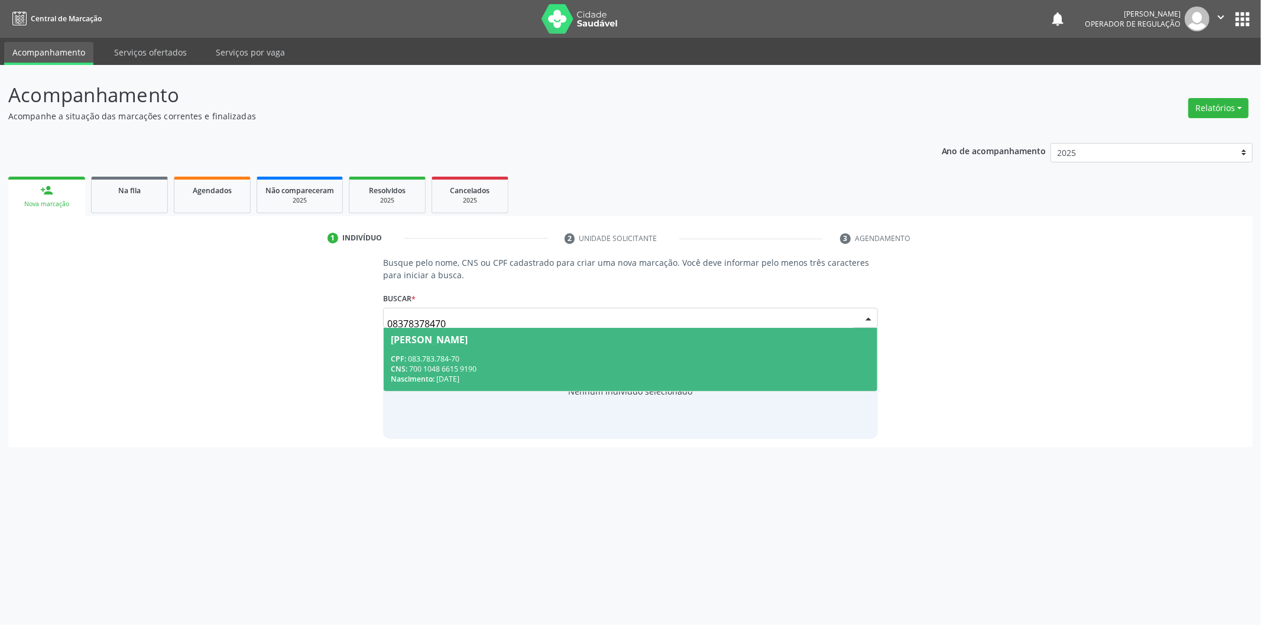
click at [462, 336] on div "Leonardo da Silva Rosa" at bounding box center [429, 339] width 77 height 9
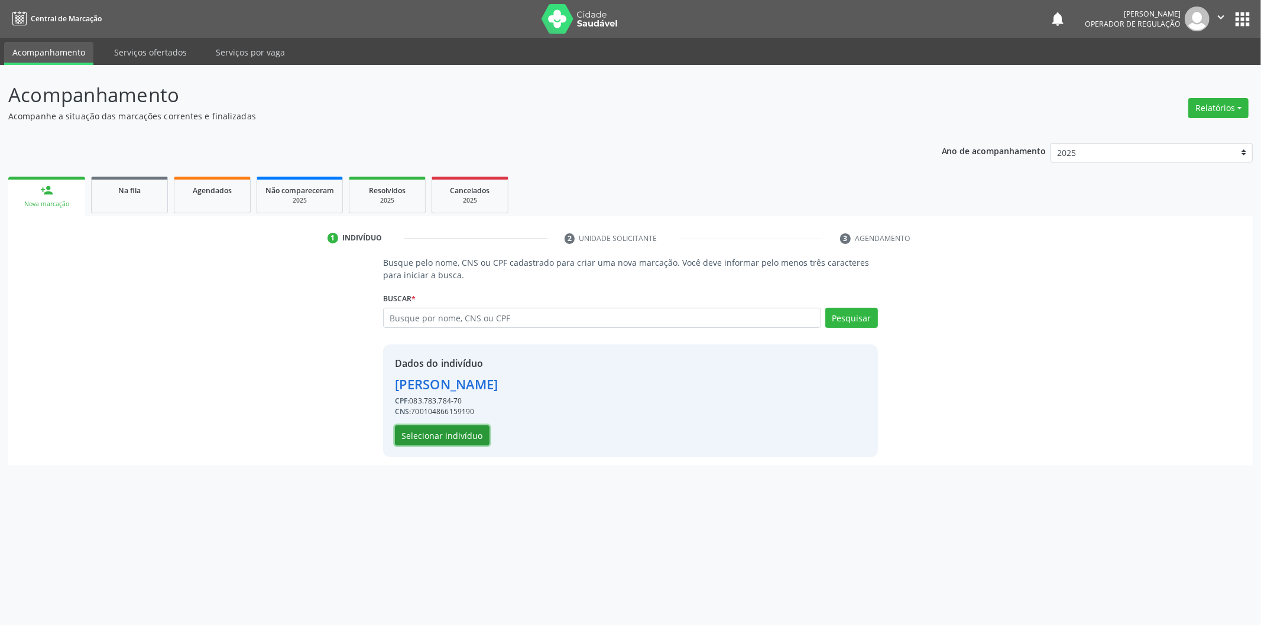
click at [430, 431] on button "Selecionar indivíduo" at bounding box center [442, 435] width 95 height 20
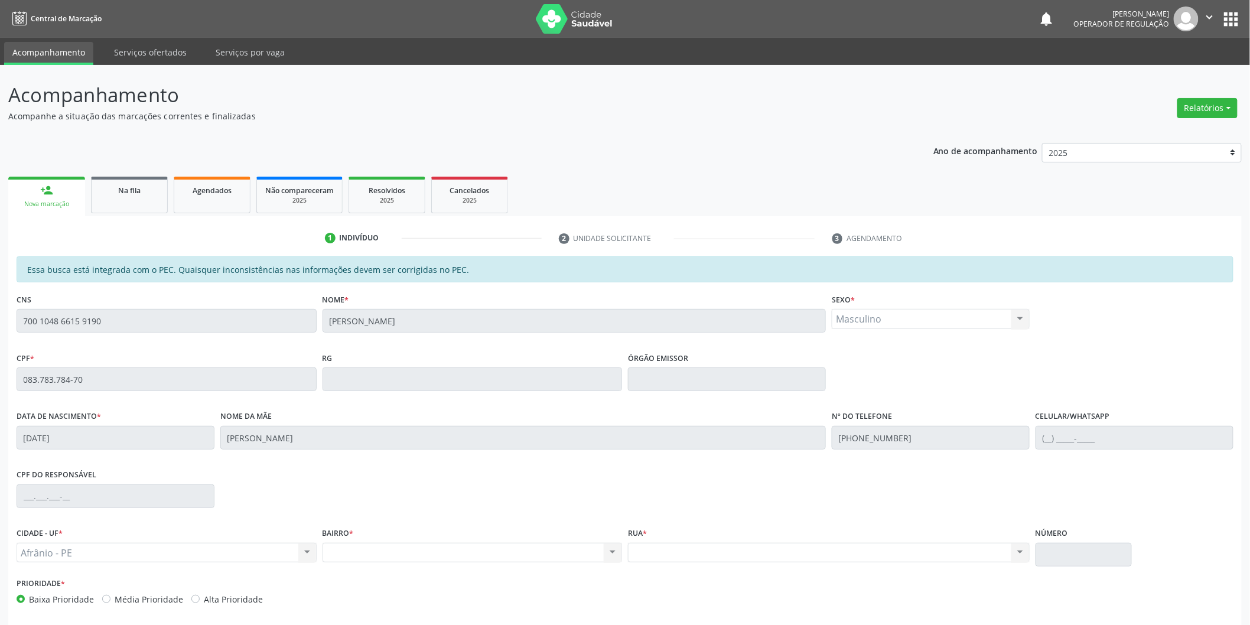
scroll to position [49, 0]
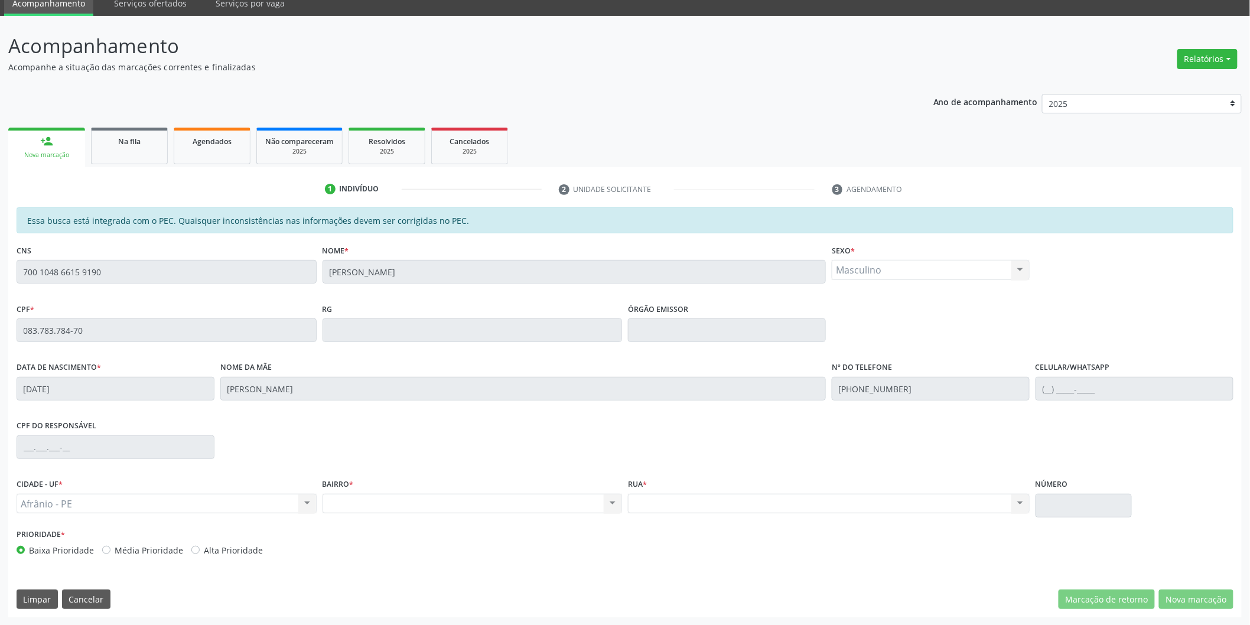
click at [0, 331] on div "Acompanhamento Acompanhe a situação das marcações correntes e finalizadas Relat…" at bounding box center [625, 321] width 1250 height 610
click at [0, 272] on div "Acompanhamento Acompanhe a situação das marcações correntes e finalizadas Relat…" at bounding box center [625, 321] width 1250 height 610
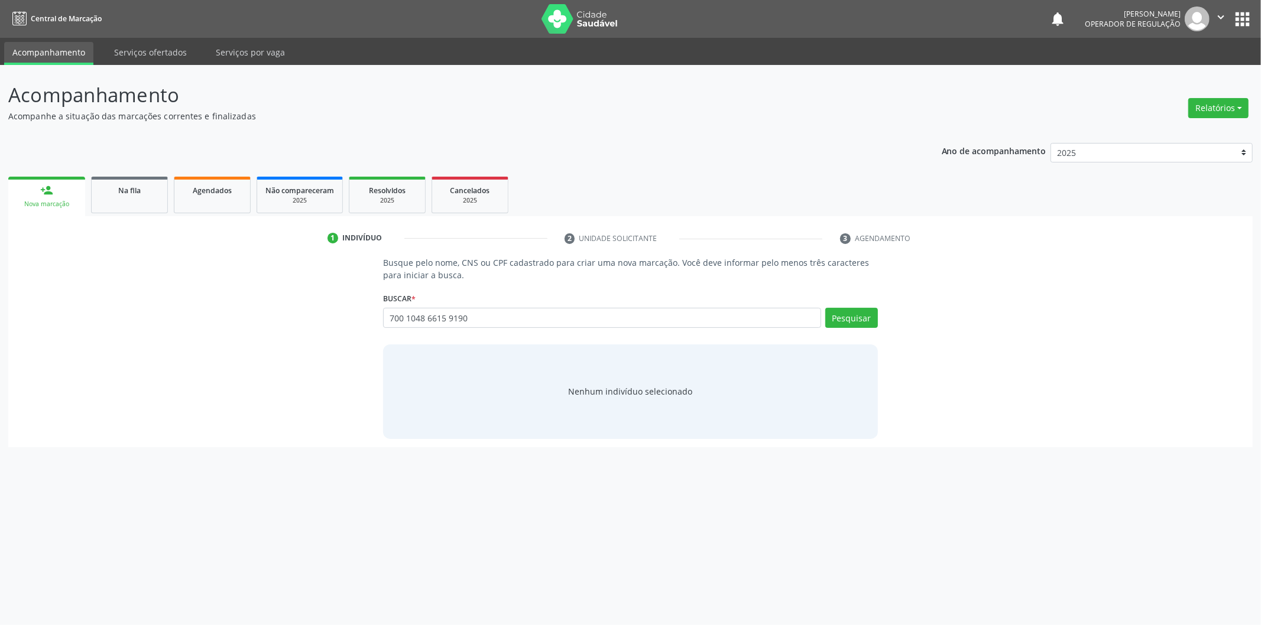
type input "700 1048 6615 9190"
